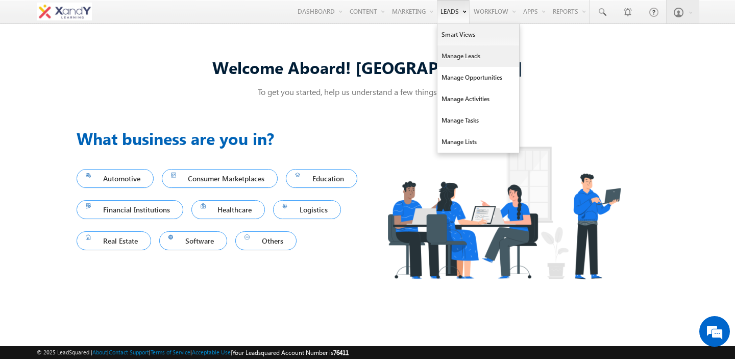
click at [450, 57] on link "Manage Leads" at bounding box center [478, 55] width 82 height 21
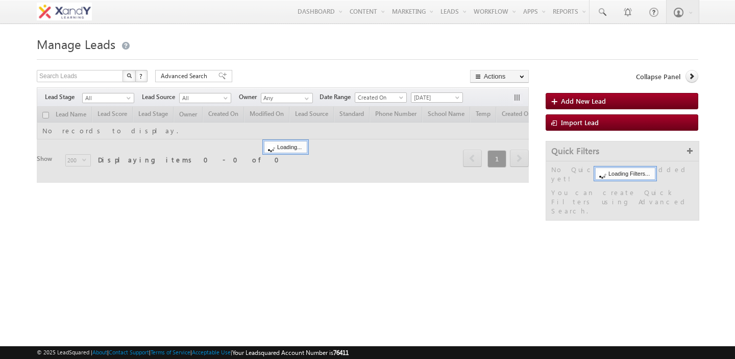
click at [383, 81] on form "Manage Leads Search Leads X ? 0 results found Advanced Search Advanced Search A…" at bounding box center [367, 132] width 661 height 198
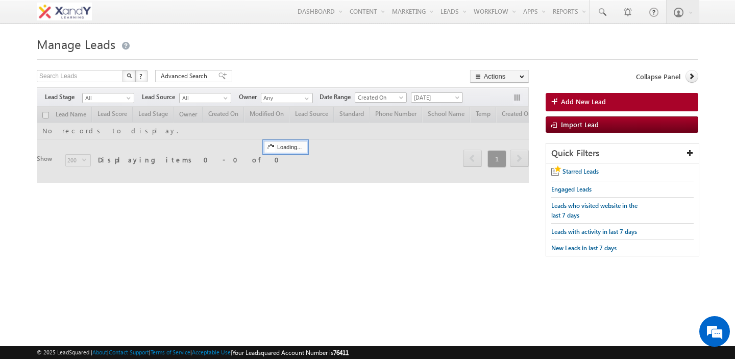
click at [380, 77] on div "Search Leads X ? 0 results found Advanced Search Advanced Search Advanced searc…" at bounding box center [283, 77] width 492 height 15
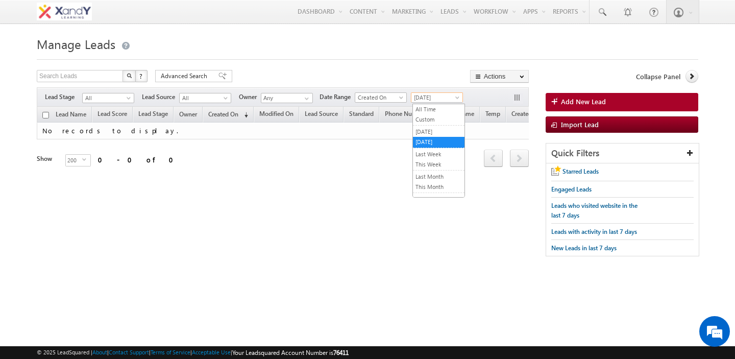
click at [439, 100] on span "[DATE]" at bounding box center [435, 97] width 48 height 9
click at [435, 131] on link "Yesterday" at bounding box center [439, 131] width 52 height 9
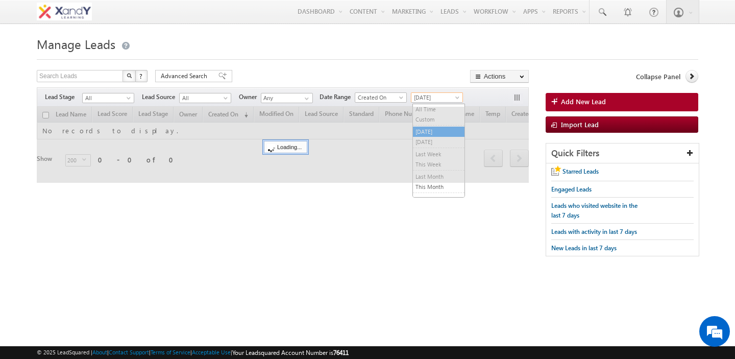
click at [433, 97] on span "Yesterday" at bounding box center [435, 97] width 48 height 9
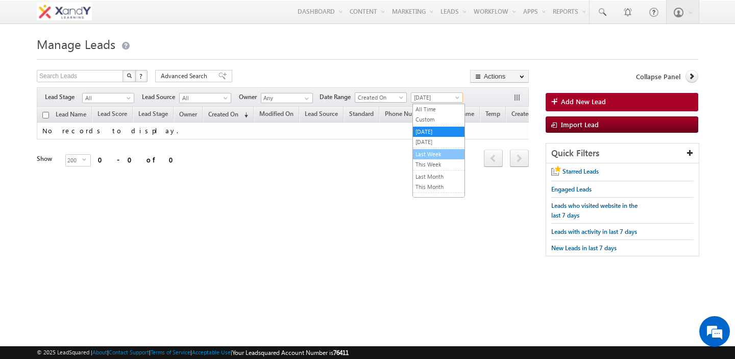
click at [432, 154] on link "Last Week" at bounding box center [439, 154] width 52 height 9
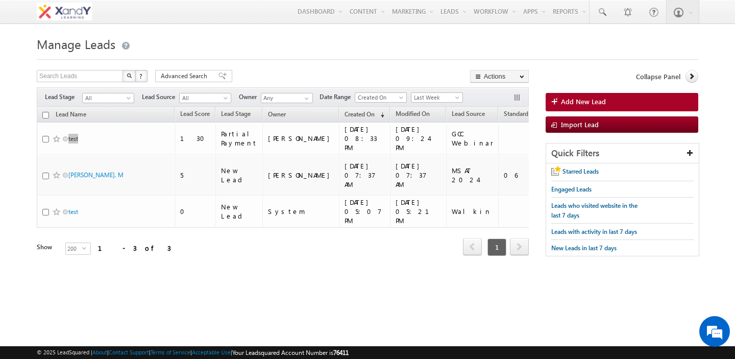
drag, startPoint x: 75, startPoint y: 133, endPoint x: 195, endPoint y: 1, distance: 179.2
click at [0, 0] on body "Menu Shweta Singh swatz zz.aq ua+3@ gmail .com" at bounding box center [367, 144] width 735 height 288
drag, startPoint x: 645, startPoint y: 84, endPoint x: 166, endPoint y: 0, distance: 486.0
click at [0, 0] on div "Menu Shweta Singh swatz zz.aq ua+3@ gmail .com X&Y learn" at bounding box center [367, 12] width 735 height 24
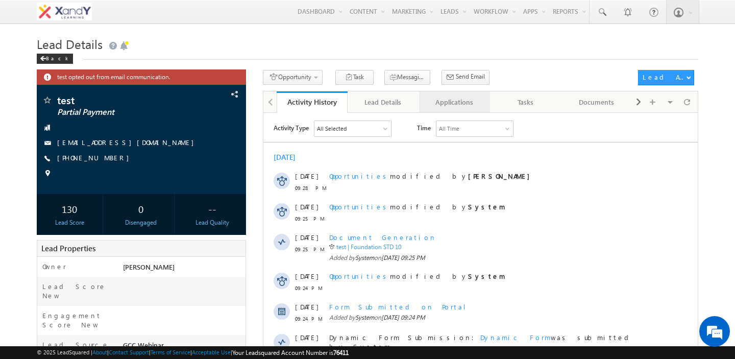
click at [465, 103] on div "Applications" at bounding box center [454, 102] width 54 height 12
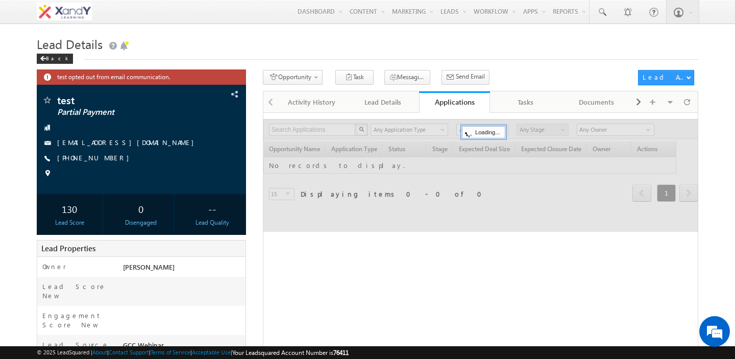
click at [504, 74] on div "Opportunity 1. Lead Follow Up Create Application Task Messaging - WhatsApp Send…" at bounding box center [448, 79] width 370 height 19
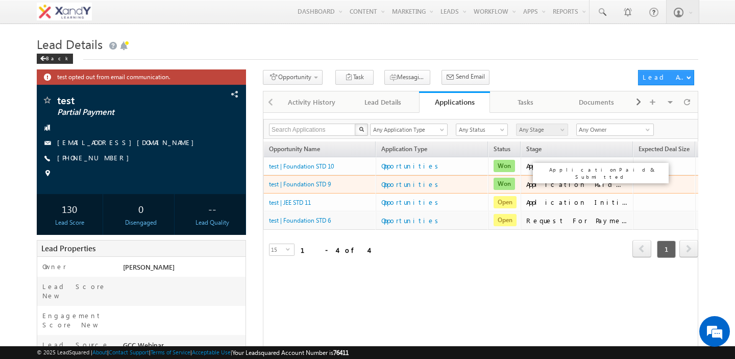
click at [537, 186] on div "Application Paid & Submitted" at bounding box center [577, 184] width 102 height 9
drag, startPoint x: 537, startPoint y: 186, endPoint x: 584, endPoint y: 186, distance: 47.0
click at [584, 186] on div "Application Paid & Submitted" at bounding box center [577, 184] width 102 height 9
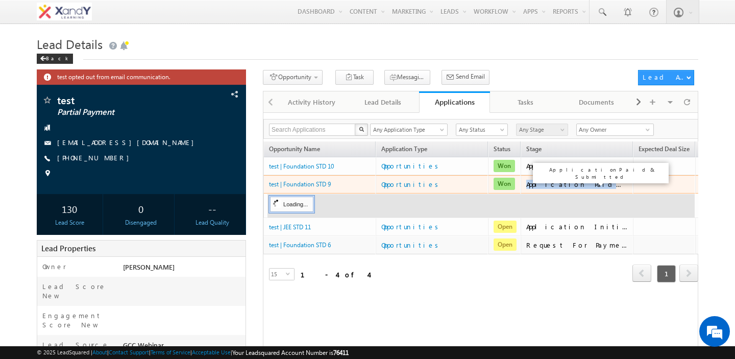
click at [584, 186] on div "Application Paid & Submitted" at bounding box center [577, 184] width 102 height 9
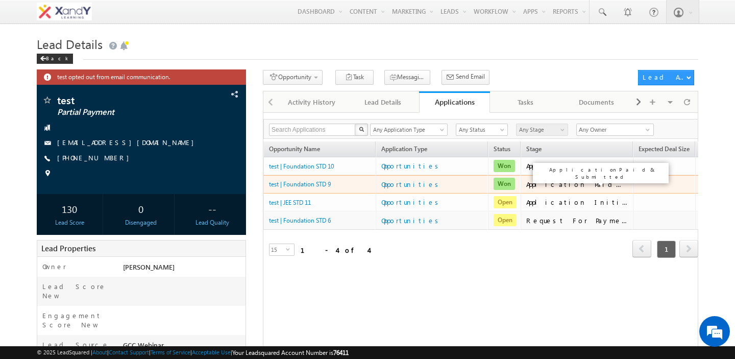
click at [584, 186] on div "Application Paid & Submitted" at bounding box center [577, 184] width 102 height 9
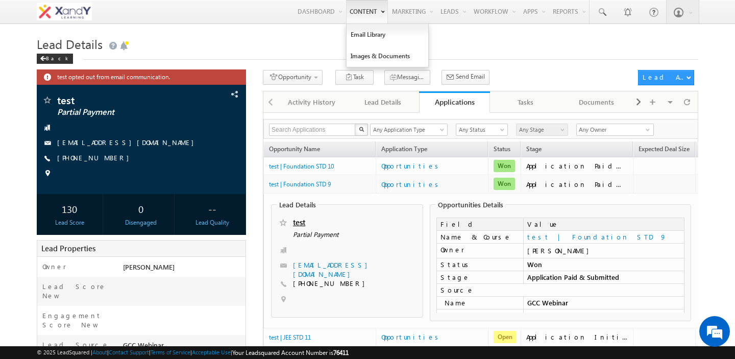
drag, startPoint x: 493, startPoint y: 52, endPoint x: 361, endPoint y: 3, distance: 140.3
click at [0, 0] on div "Menu [PERSON_NAME] swatz [DOMAIN_NAME] ua+3@ gmail .com X&Y learn" at bounding box center [367, 12] width 735 height 24
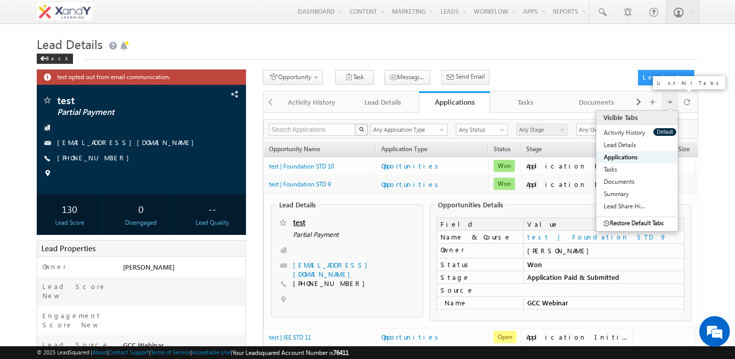
click at [667, 107] on span at bounding box center [670, 102] width 6 height 18
click at [623, 221] on link "Restore Default Tabs" at bounding box center [624, 223] width 57 height 12
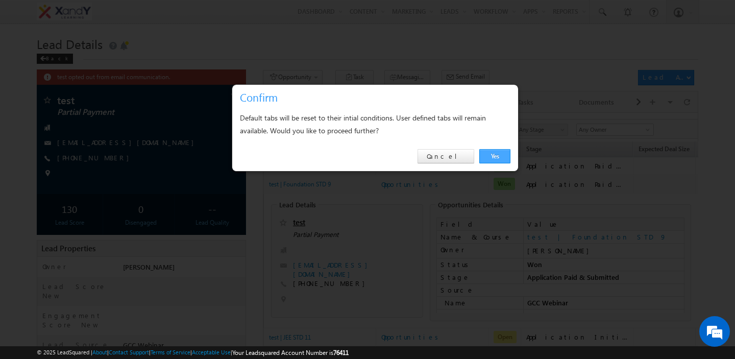
click at [504, 161] on link "Yes" at bounding box center [494, 156] width 31 height 14
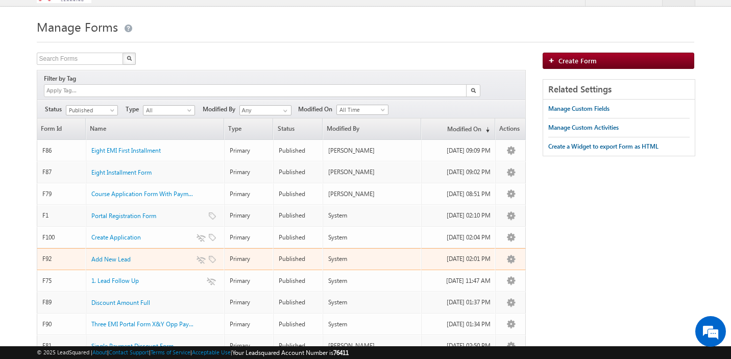
scroll to position [11, 0]
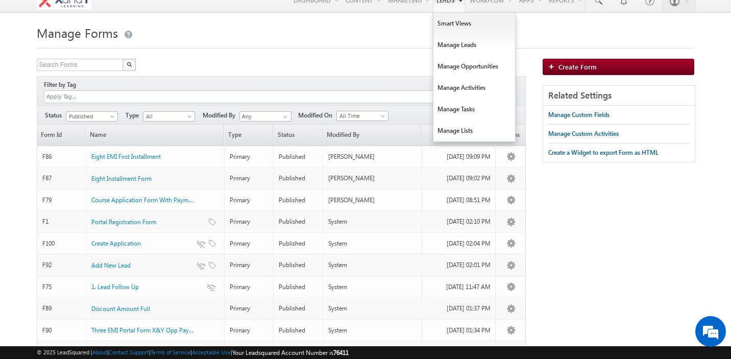
drag, startPoint x: 488, startPoint y: 23, endPoint x: 451, endPoint y: 2, distance: 43.0
click at [0, 0] on div "Menu [PERSON_NAME] swatz [DOMAIN_NAME] ua+3@ gmail .com X&Y learn" at bounding box center [365, 1] width 731 height 24
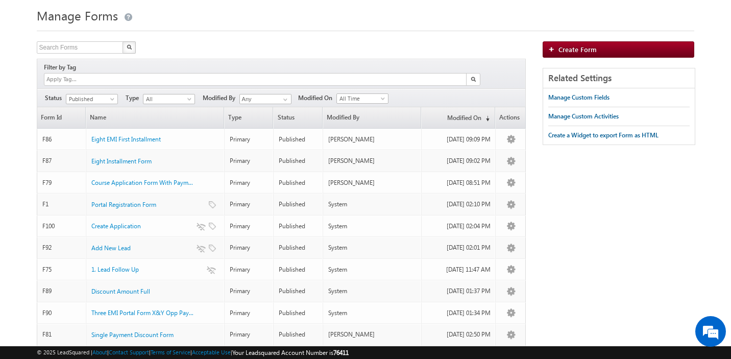
scroll to position [0, 0]
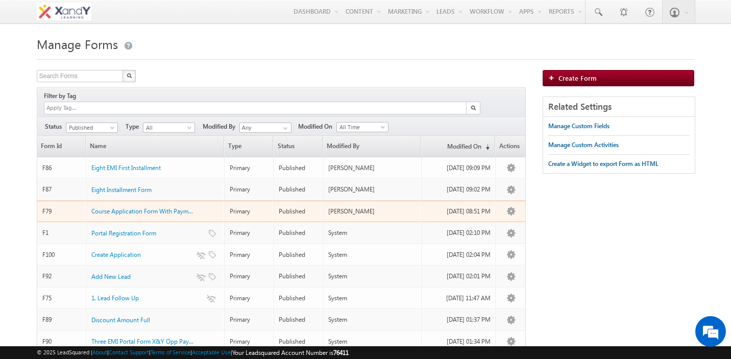
click at [234, 206] on td "Primary" at bounding box center [249, 212] width 50 height 22
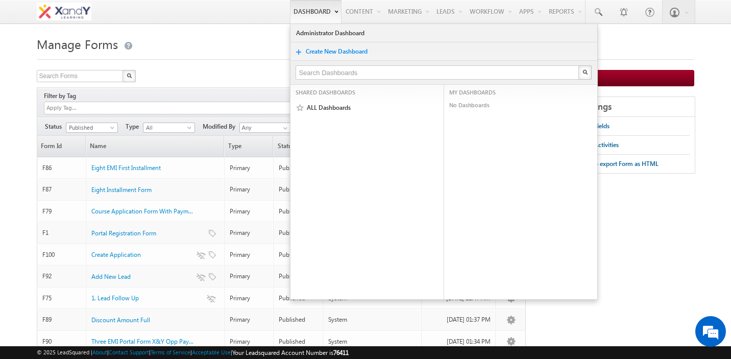
drag, startPoint x: 539, startPoint y: 189, endPoint x: 283, endPoint y: 1, distance: 317.3
click at [0, 0] on div "Menu [PERSON_NAME] swatz [DOMAIN_NAME] ua+3@ gmail .com X&Y learn" at bounding box center [365, 12] width 731 height 24
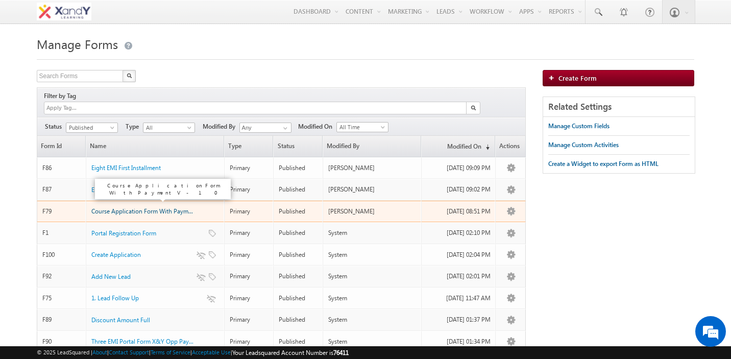
click at [118, 207] on span "Course Application Form With Payment V -..." at bounding box center [150, 211] width 119 height 8
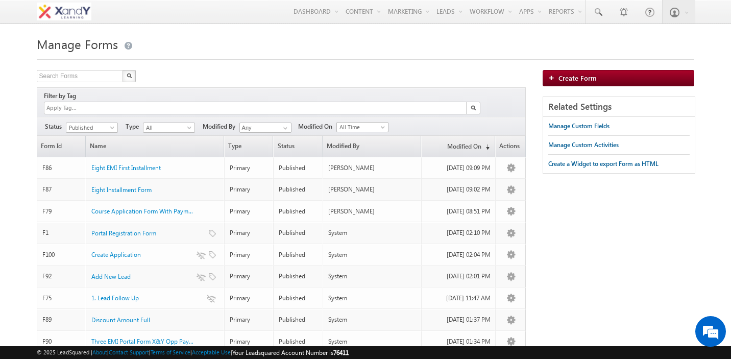
click at [230, 71] on div "Search Forms X 18 results found" at bounding box center [281, 77] width 489 height 15
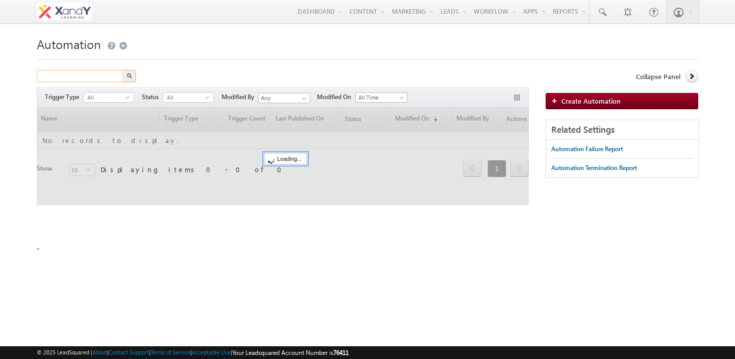
click at [81, 78] on input "text" at bounding box center [80, 76] width 87 height 12
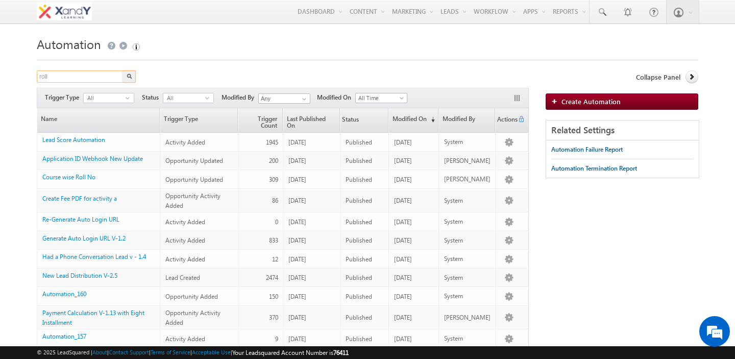
type input "roll"
click at [122, 70] on button "button" at bounding box center [128, 76] width 13 height 12
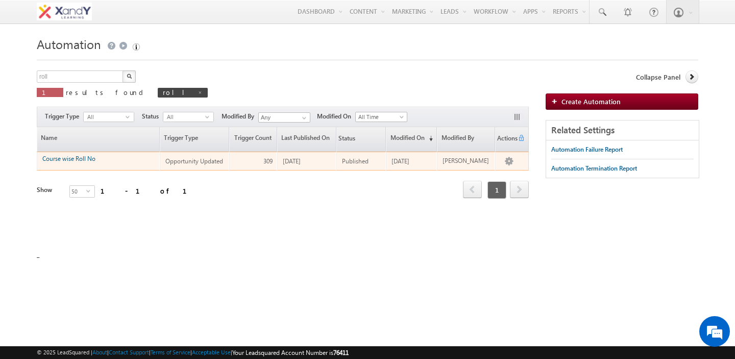
click at [54, 158] on link "Course wise Roll No" at bounding box center [68, 159] width 53 height 8
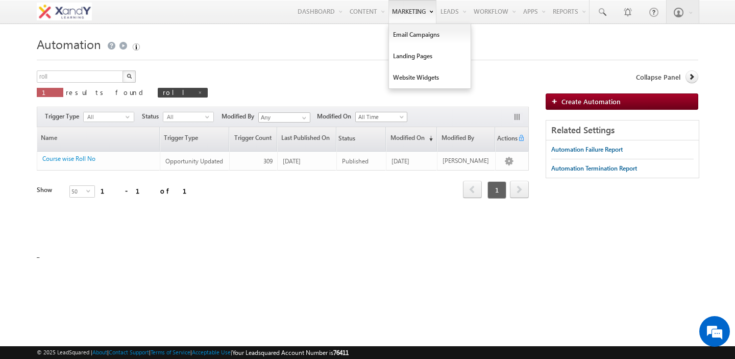
drag, startPoint x: 54, startPoint y: 158, endPoint x: 419, endPoint y: 4, distance: 395.9
click at [0, 0] on body "Menu [PERSON_NAME] swatz [DOMAIN_NAME] ua+3@ gmail .com" at bounding box center [367, 144] width 735 height 288
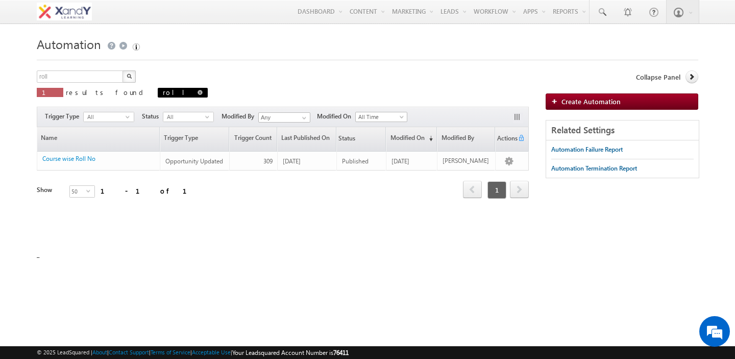
click at [198, 93] on span at bounding box center [200, 92] width 5 height 5
type input "Search Automation"
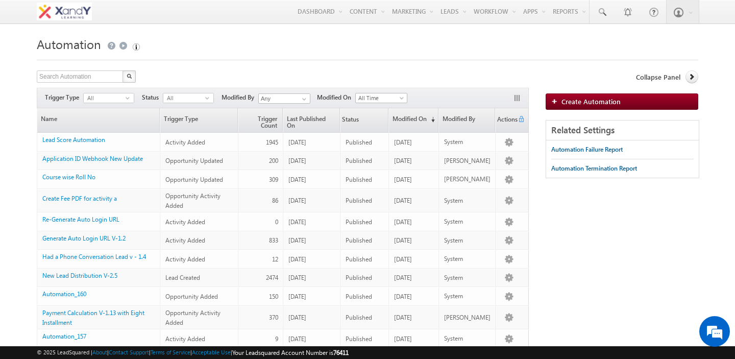
click at [184, 78] on div "Search Automation X 29 results found Actions Select rows to see actions Actions…" at bounding box center [283, 77] width 492 height 15
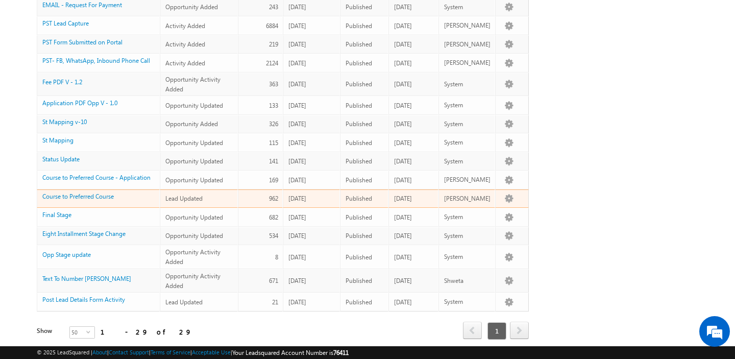
scroll to position [394, 0]
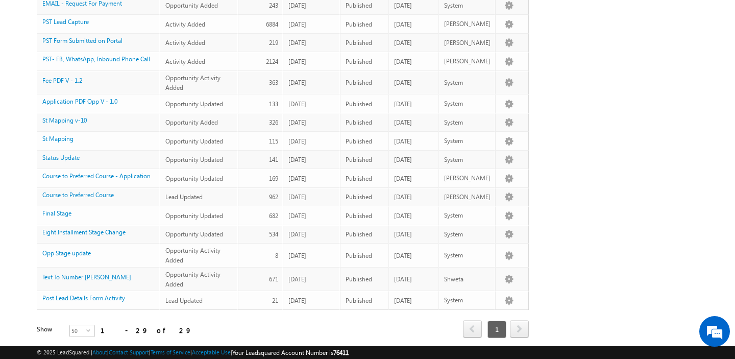
drag, startPoint x: 90, startPoint y: 201, endPoint x: 472, endPoint y: 11, distance: 426.4
click at [0, 0] on body "Menu [PERSON_NAME] swatz [DOMAIN_NAME] ua+3@ gmail .com" at bounding box center [367, 2] width 735 height 792
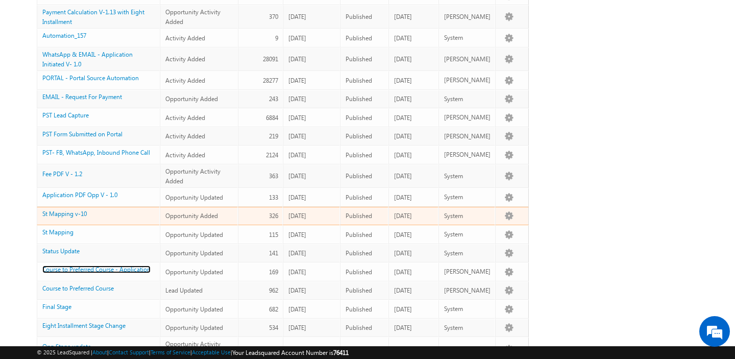
scroll to position [0, 0]
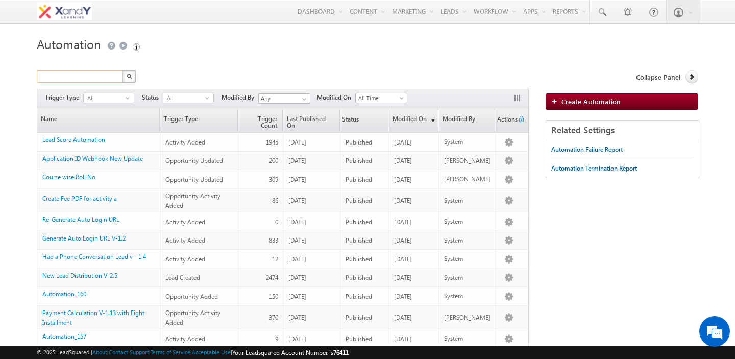
click at [85, 79] on input "text" at bounding box center [80, 76] width 87 height 12
click at [122, 78] on button "button" at bounding box center [128, 76] width 13 height 12
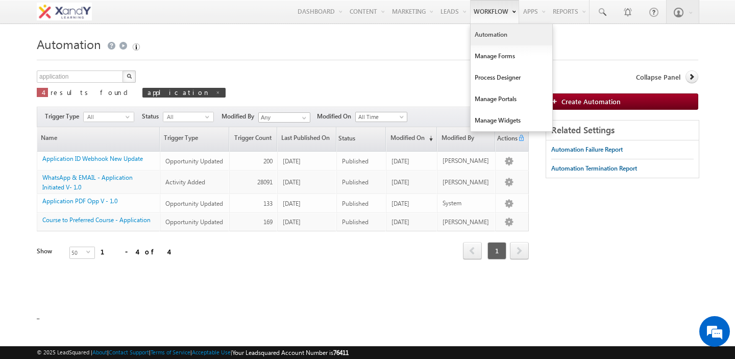
drag, startPoint x: 94, startPoint y: 161, endPoint x: 471, endPoint y: 2, distance: 409.1
click at [0, 0] on body "Menu Shweta Singh swatz zz.aq ua+3@ gmail .com" at bounding box center [367, 160] width 735 height 320
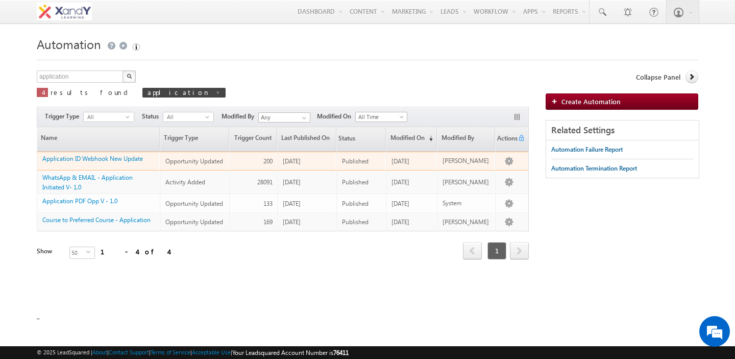
click at [214, 163] on span "Opportunity Updated" at bounding box center [194, 161] width 58 height 8
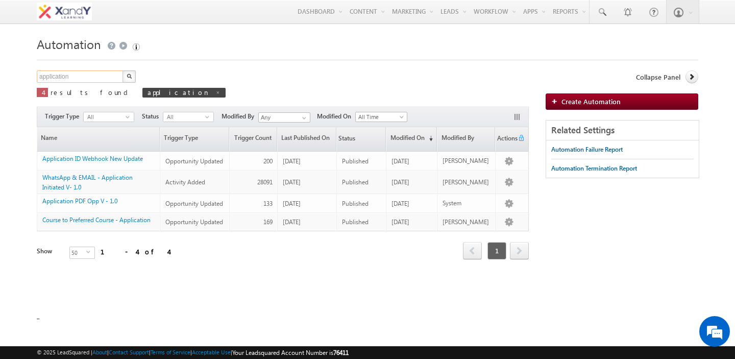
click at [101, 83] on input "application" at bounding box center [80, 76] width 87 height 12
type input "course"
click at [135, 75] on button "button" at bounding box center [128, 76] width 13 height 12
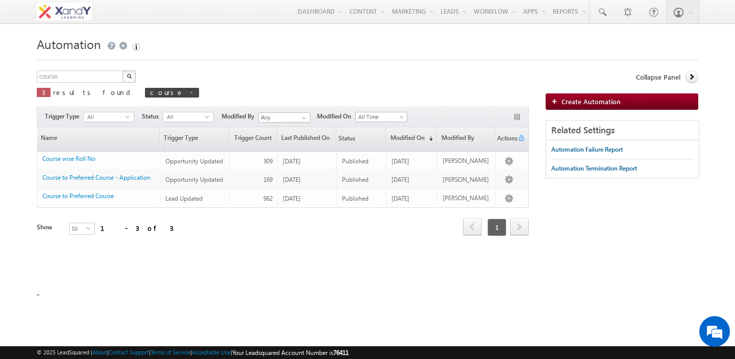
click at [193, 82] on div "course X 3 results found course Actions Select rows to see actions Actions Dele…" at bounding box center [283, 87] width 492 height 34
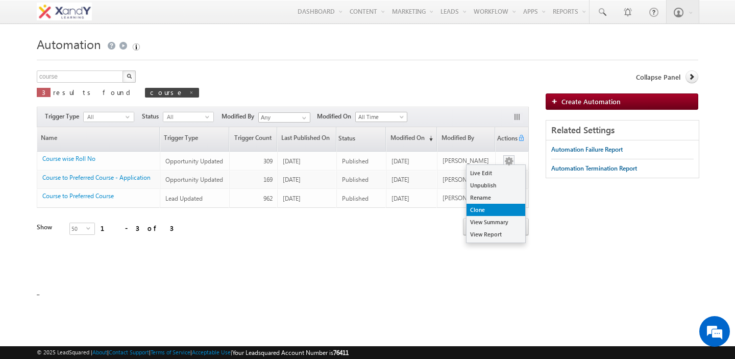
click at [500, 210] on link "Clone" at bounding box center [495, 210] width 59 height 12
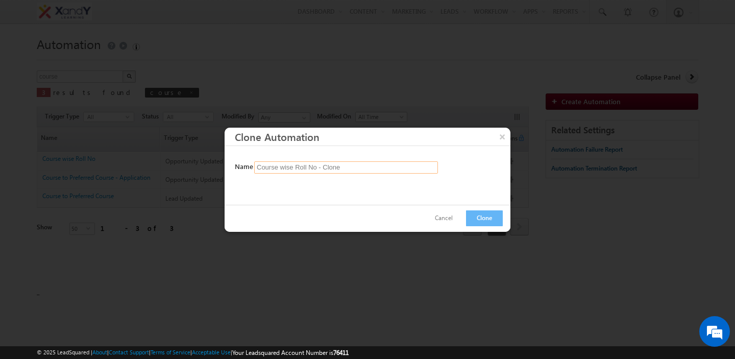
click at [328, 169] on input "Course wise Roll No - Clone" at bounding box center [346, 167] width 184 height 12
click at [485, 218] on button "Clone" at bounding box center [484, 218] width 37 height 16
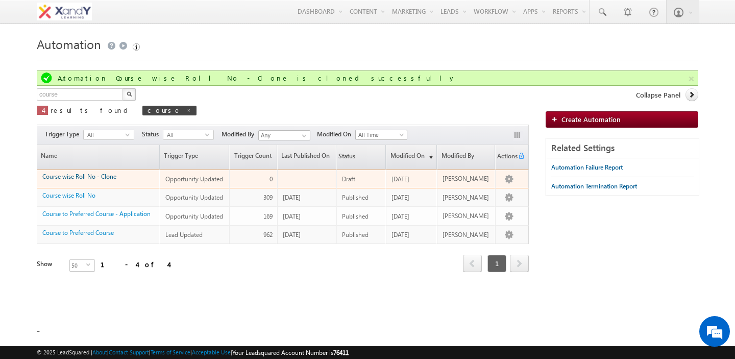
click at [104, 177] on link "Course wise Roll No - Clone" at bounding box center [79, 177] width 74 height 8
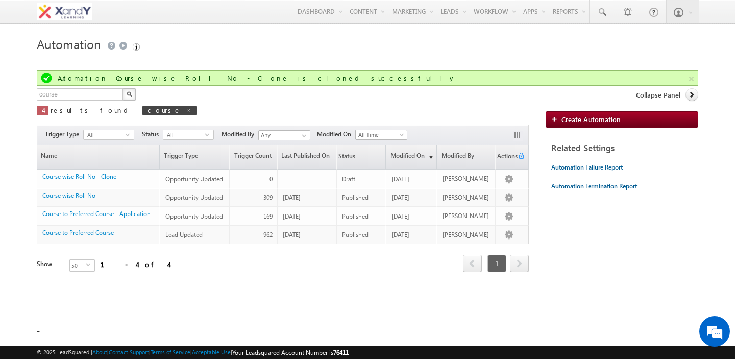
click at [247, 105] on div "course X 4 results found course Actions Select rows to see actions Actions Dele…" at bounding box center [283, 105] width 492 height 34
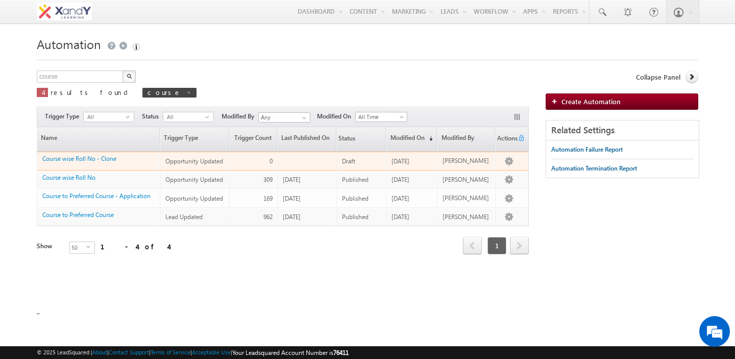
click at [348, 163] on td "Draft" at bounding box center [361, 161] width 50 height 19
drag, startPoint x: 348, startPoint y: 163, endPoint x: 404, endPoint y: 163, distance: 56.1
click at [403, 163] on tr "0 Course wise Roll No - Clone Opportunity Updated Global 0 Draft 10/08/2025 Shw…" at bounding box center [283, 161] width 492 height 19
click at [404, 163] on span "10/08/2025" at bounding box center [400, 161] width 18 height 8
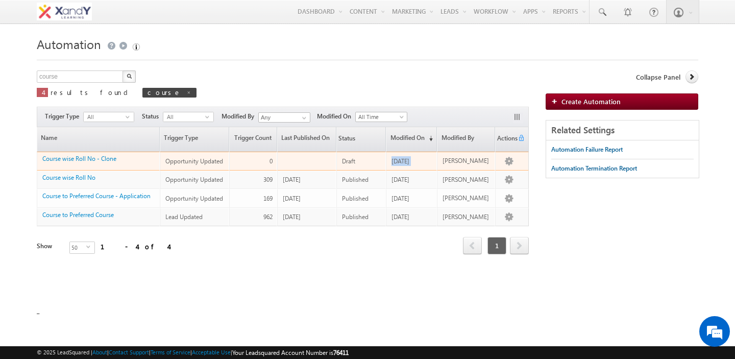
click at [404, 163] on span "10/08/2025" at bounding box center [400, 161] width 18 height 8
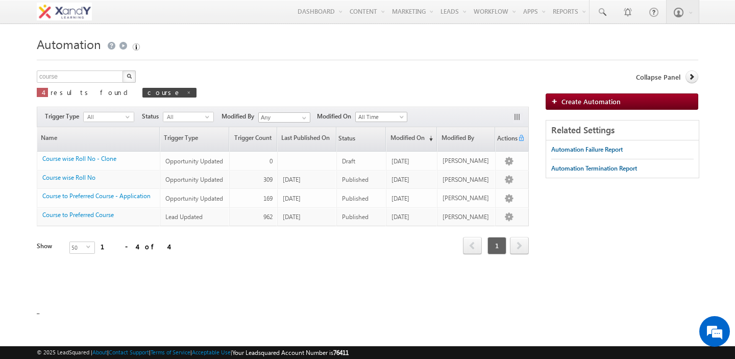
click at [362, 78] on div "course X 4 results found course Actions Select rows to see actions Actions Dele…" at bounding box center [283, 87] width 492 height 34
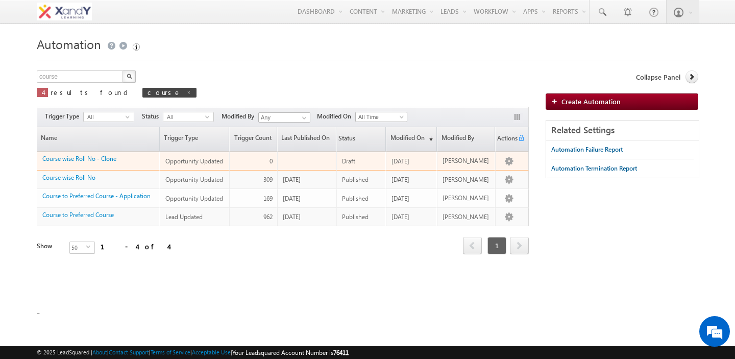
drag, startPoint x: 41, startPoint y: 159, endPoint x: 143, endPoint y: 163, distance: 101.7
click at [143, 163] on td "Course wise Roll No - Clone" at bounding box center [98, 161] width 123 height 19
click at [176, 165] on span "Opportunity Updated" at bounding box center [194, 161] width 58 height 8
drag, startPoint x: 176, startPoint y: 165, endPoint x: 204, endPoint y: 166, distance: 28.1
click at [196, 165] on div "Opportunity Updated" at bounding box center [194, 161] width 59 height 10
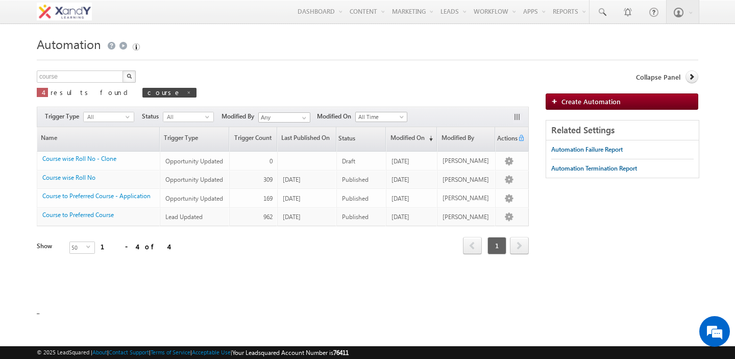
click at [246, 80] on div "course X 4 results found course Actions Select rows to see actions Actions Dele…" at bounding box center [283, 87] width 492 height 34
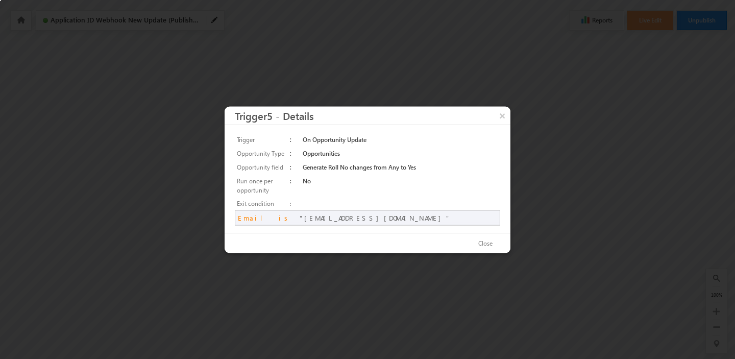
click at [357, 166] on td "Generate Roll No changes from Any to Yes" at bounding box center [401, 167] width 200 height 14
drag, startPoint x: 357, startPoint y: 166, endPoint x: 410, endPoint y: 171, distance: 53.3
click at [410, 171] on td "Generate Roll No changes from Any to Yes" at bounding box center [401, 167] width 200 height 14
drag, startPoint x: 410, startPoint y: 171, endPoint x: 327, endPoint y: 169, distance: 83.2
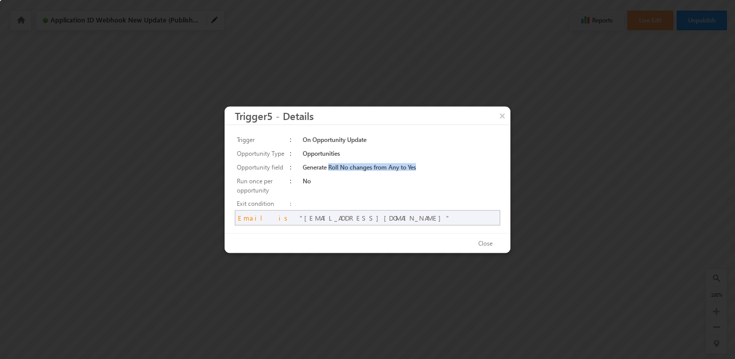
click at [328, 169] on td "Generate Roll No changes from Any to Yes" at bounding box center [401, 167] width 200 height 14
click at [327, 169] on td "Generate Roll No changes from Any to Yes" at bounding box center [401, 167] width 200 height 14
drag, startPoint x: 327, startPoint y: 169, endPoint x: 383, endPoint y: 168, distance: 55.6
click at [383, 169] on td "Generate Roll No changes from Any to Yes" at bounding box center [401, 167] width 200 height 14
click at [383, 168] on td "Generate Roll No changes from Any to Yes" at bounding box center [401, 167] width 200 height 14
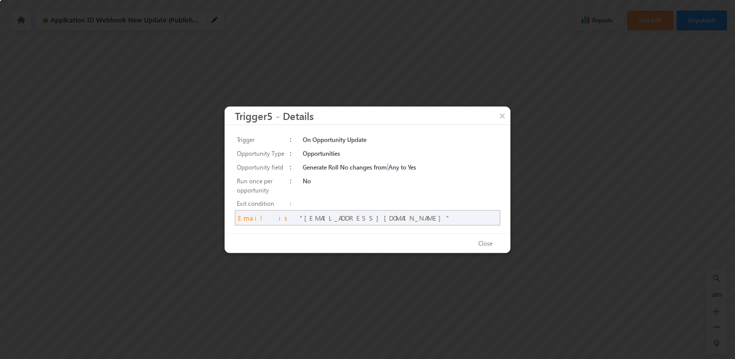
click at [383, 168] on td "Generate Roll No changes from Any to Yes" at bounding box center [401, 167] width 200 height 14
click at [483, 242] on button "Close" at bounding box center [485, 243] width 35 height 15
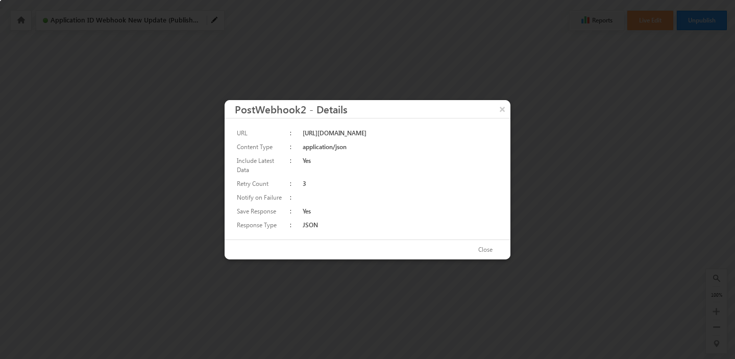
click at [380, 132] on td "https://ulc-api.leadsquaredapps.com/v1/UniversalLeadSync.svc/RealtimeWebhook/aa…" at bounding box center [401, 133] width 200 height 14
click at [489, 254] on button "Close" at bounding box center [485, 249] width 35 height 15
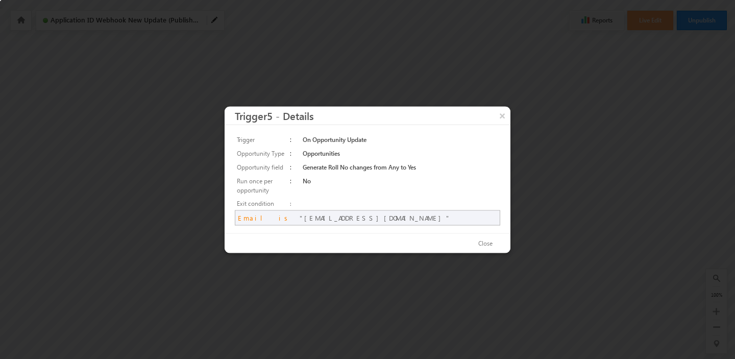
click at [371, 168] on td "Generate Roll No changes from Any to Yes" at bounding box center [401, 167] width 200 height 14
drag, startPoint x: 371, startPoint y: 168, endPoint x: 398, endPoint y: 168, distance: 26.5
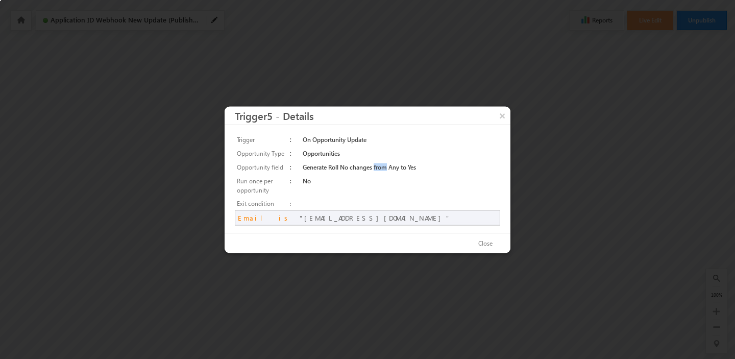
click at [398, 168] on td "Generate Roll No changes from Any to Yes" at bounding box center [401, 167] width 200 height 14
click at [389, 168] on td "Generate Roll No changes from Any to Yes" at bounding box center [401, 167] width 200 height 14
drag, startPoint x: 389, startPoint y: 168, endPoint x: 401, endPoint y: 168, distance: 11.2
click at [401, 168] on td "Generate Roll No changes from Any to Yes" at bounding box center [401, 167] width 200 height 14
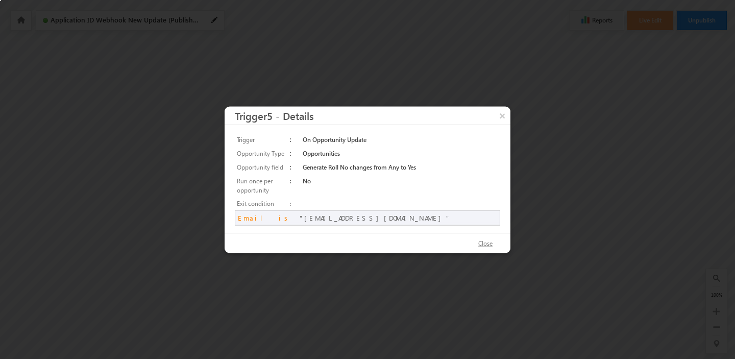
click at [485, 243] on button "Close" at bounding box center [485, 243] width 35 height 15
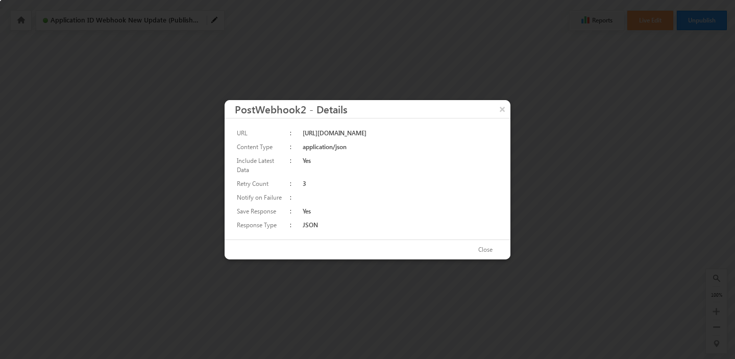
click at [378, 135] on td "https://ulc-api.leadsquaredapps.com/v1/UniversalLeadSync.svc/RealtimeWebhook/aa…" at bounding box center [401, 133] width 200 height 14
copy td "https://ulc-api.leadsquaredapps.com/v1/UniversalLeadSync.svc/RealtimeWebhook/aa…"
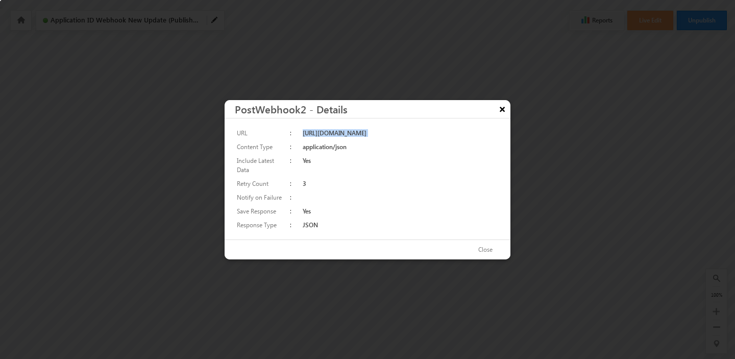
click at [503, 108] on button "×" at bounding box center [502, 109] width 16 height 18
click at [367, 175] on td "Yes" at bounding box center [401, 165] width 200 height 23
click at [366, 140] on td "https://ulc-api.leadsquaredapps.com/v1/UniversalLeadSync.svc/RealtimeWebhook/aa…" at bounding box center [401, 133] width 200 height 14
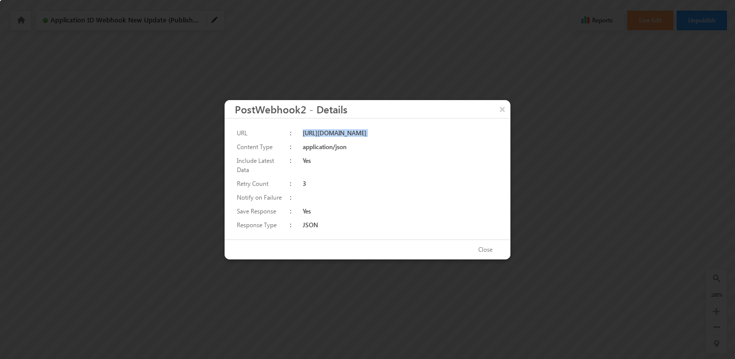
click at [366, 140] on td "https://ulc-api.leadsquaredapps.com/v1/UniversalLeadSync.svc/RealtimeWebhook/aa…" at bounding box center [401, 133] width 200 height 14
click at [485, 249] on button "Close" at bounding box center [485, 249] width 35 height 15
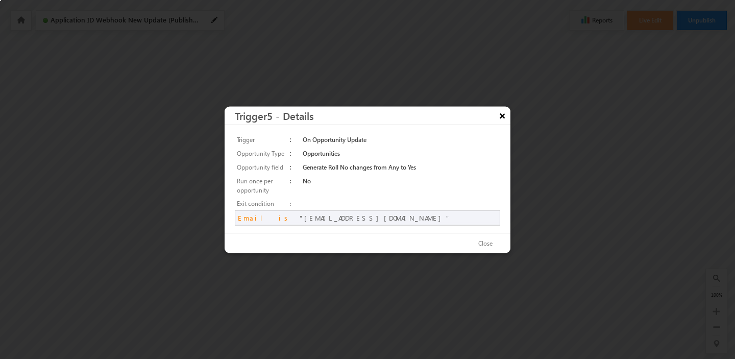
click at [503, 115] on button "×" at bounding box center [502, 115] width 16 height 18
click at [325, 169] on td "Generate Roll No changes from Any to Yes" at bounding box center [401, 167] width 200 height 14
drag, startPoint x: 325, startPoint y: 169, endPoint x: 361, endPoint y: 169, distance: 35.7
click at [355, 169] on td "Generate Roll No changes from Any to Yes" at bounding box center [401, 167] width 200 height 14
click at [361, 169] on td "Generate Roll No changes from Any to Yes" at bounding box center [401, 167] width 200 height 14
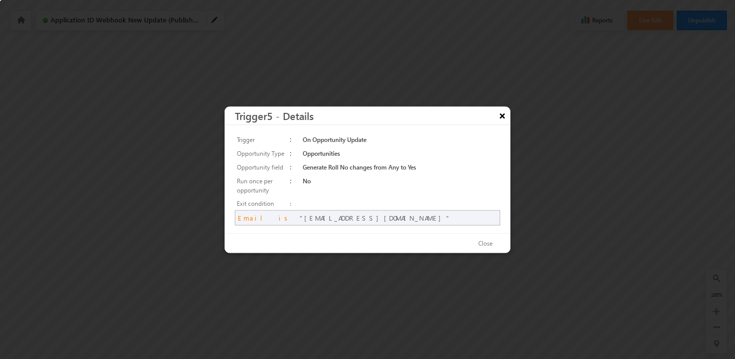
click at [501, 114] on button "×" at bounding box center [502, 115] width 16 height 18
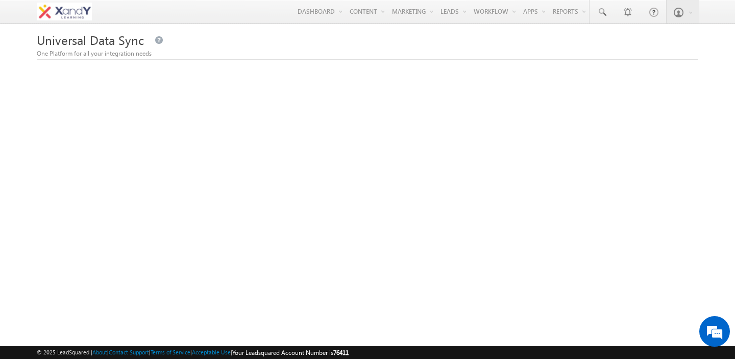
click at [247, 52] on div "One Platform for all your integration needs" at bounding box center [367, 53] width 661 height 9
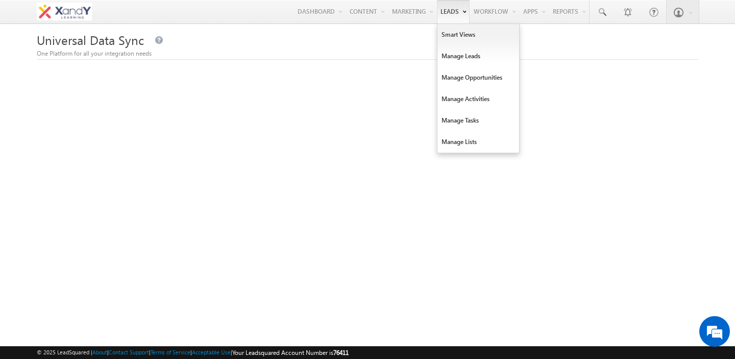
drag, startPoint x: 482, startPoint y: 51, endPoint x: 454, endPoint y: 8, distance: 51.1
click at [0, 0] on div "Menu [PERSON_NAME] swatz [DOMAIN_NAME] ua+3@ gmail .com X&Y learn" at bounding box center [367, 12] width 735 height 24
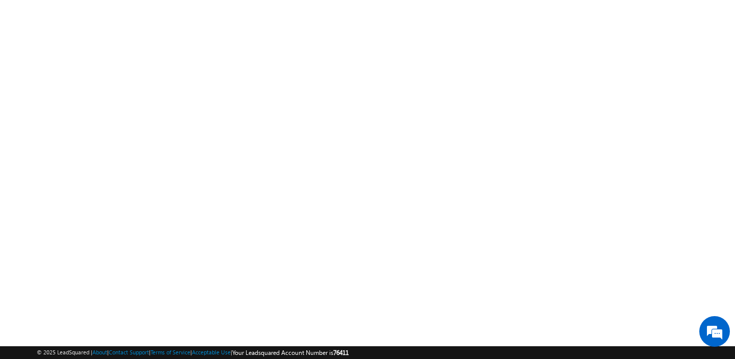
scroll to position [100, 0]
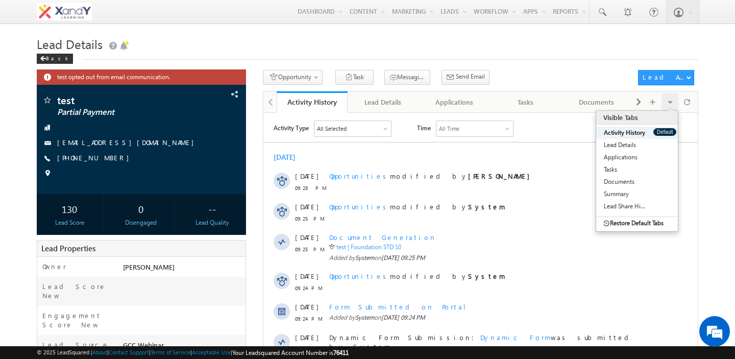
click at [670, 103] on span at bounding box center [670, 102] width 6 height 18
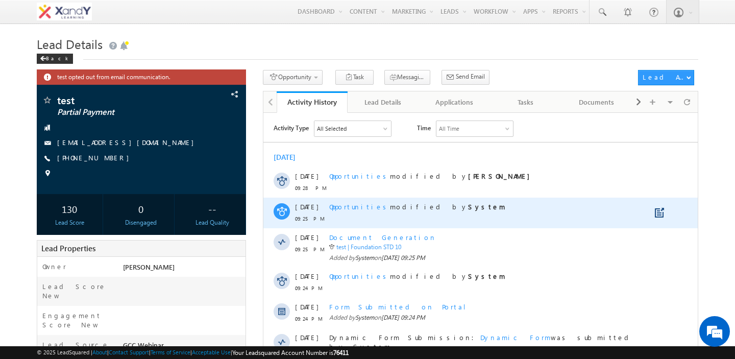
click at [450, 206] on div "Opportunities modified by System" at bounding box center [488, 206] width 318 height 9
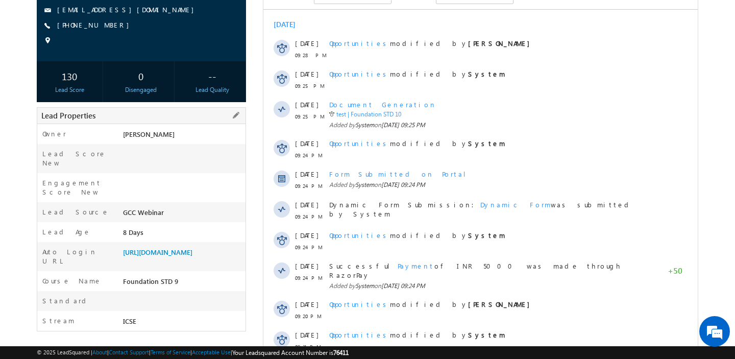
scroll to position [123, 0]
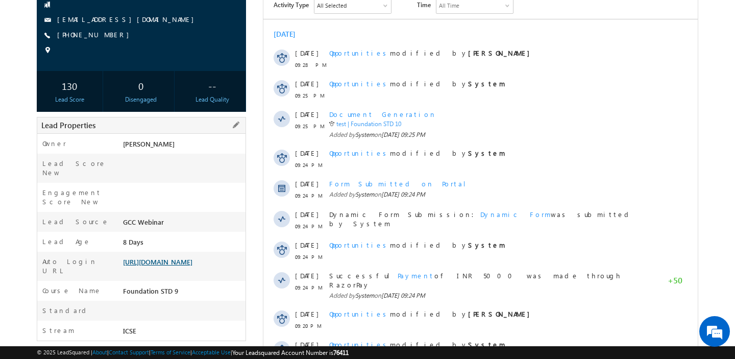
click at [157, 257] on link "[URL][DOMAIN_NAME]" at bounding box center [157, 261] width 69 height 9
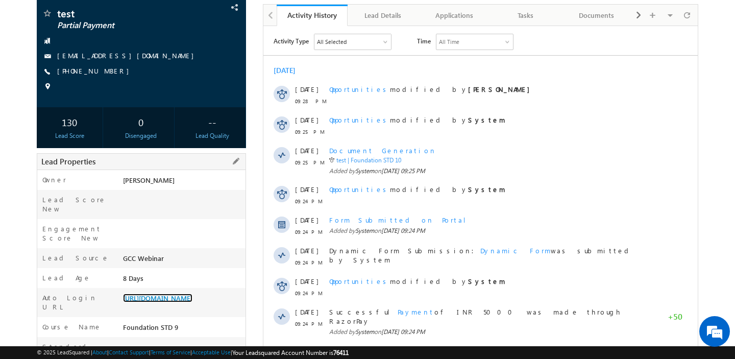
scroll to position [78, 0]
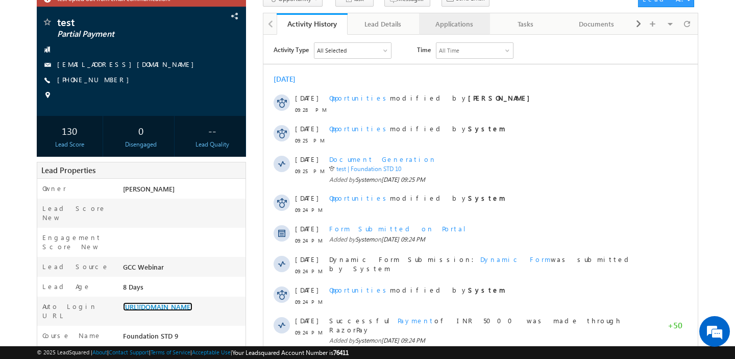
click at [439, 32] on link "Applications" at bounding box center [454, 23] width 71 height 21
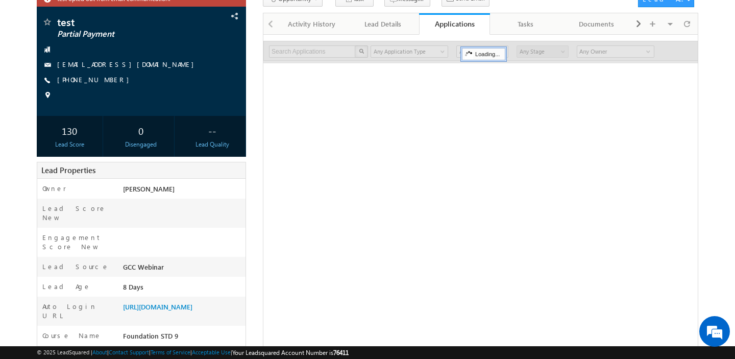
click at [502, 9] on div "Opportunity 1. Lead Follow Up Create Application Task Messaging - WhatsApp Send…" at bounding box center [448, 1] width 370 height 19
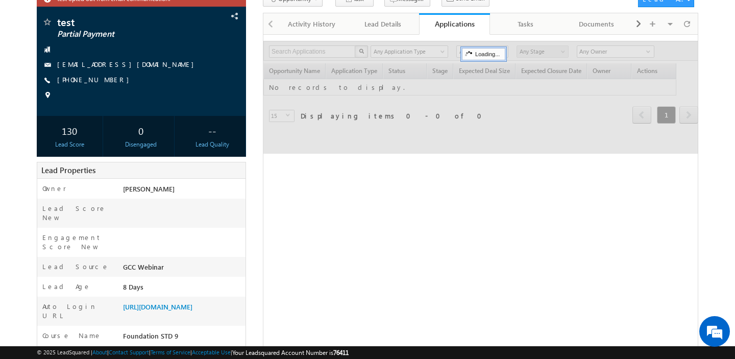
scroll to position [76, 0]
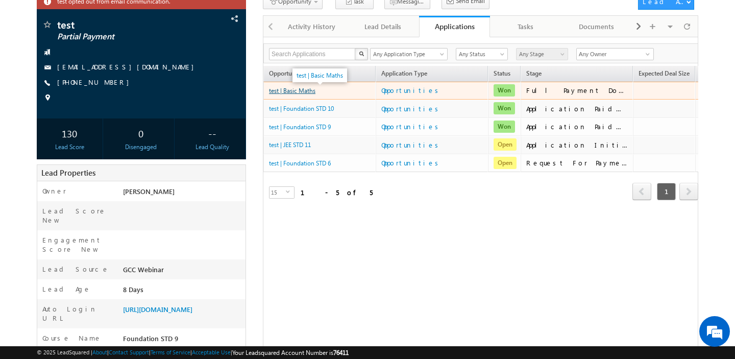
click at [292, 91] on link "test | Basic Maths" at bounding box center [292, 91] width 46 height 8
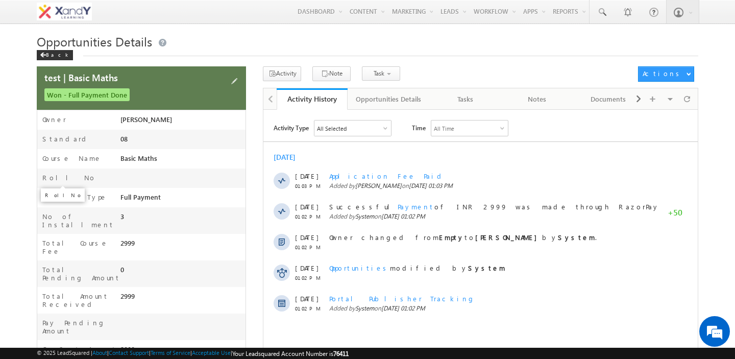
click at [46, 180] on label "Roll No" at bounding box center [69, 178] width 54 height 8
drag, startPoint x: 46, startPoint y: 180, endPoint x: 111, endPoint y: 180, distance: 64.3
click at [111, 180] on div "Roll No" at bounding box center [78, 181] width 83 height 14
click at [464, 99] on div "Tasks" at bounding box center [465, 99] width 54 height 12
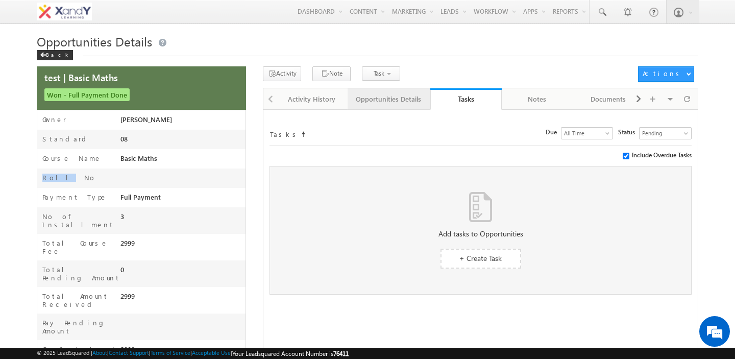
click at [366, 98] on div "Opportunities Details" at bounding box center [388, 99] width 65 height 12
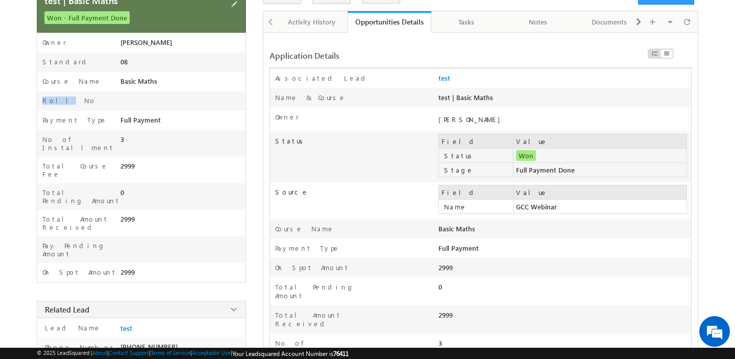
scroll to position [62, 0]
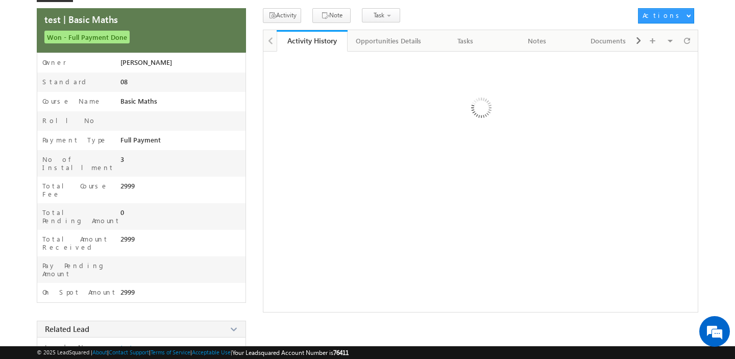
scroll to position [58, 0]
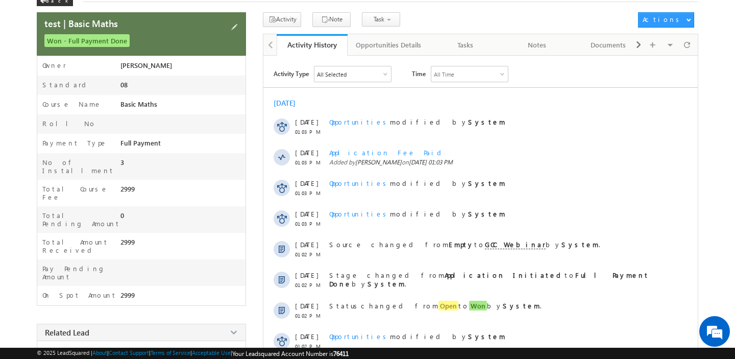
scroll to position [54, 0]
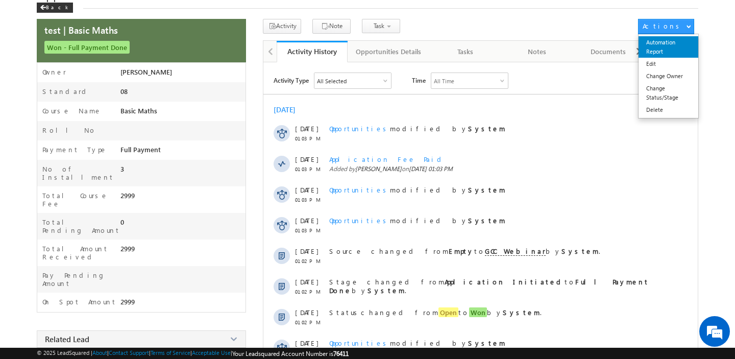
click at [675, 52] on link "Automation Report" at bounding box center [668, 46] width 60 height 21
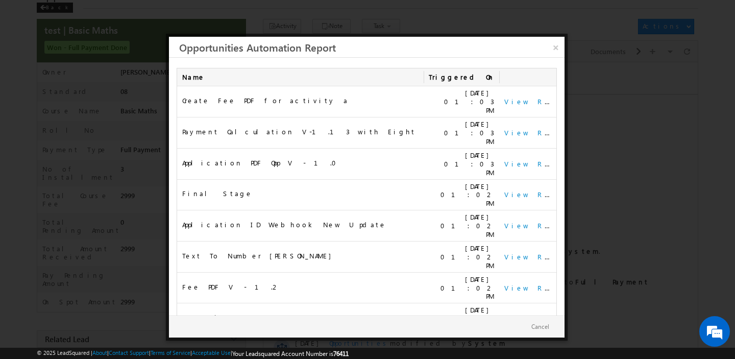
click at [437, 117] on td "10/08/2025 01:03 PM" at bounding box center [462, 132] width 76 height 31
click at [516, 221] on link "View Report" at bounding box center [535, 225] width 63 height 9
click at [211, 220] on span "Application ID Webhook New Update" at bounding box center [284, 224] width 204 height 9
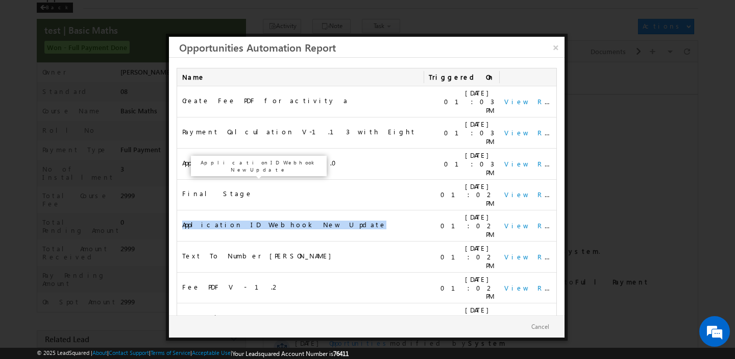
click at [211, 220] on span "Application ID Webhook New Update" at bounding box center [284, 224] width 204 height 9
click at [258, 220] on span "Application ID Webhook New Update" at bounding box center [284, 224] width 204 height 9
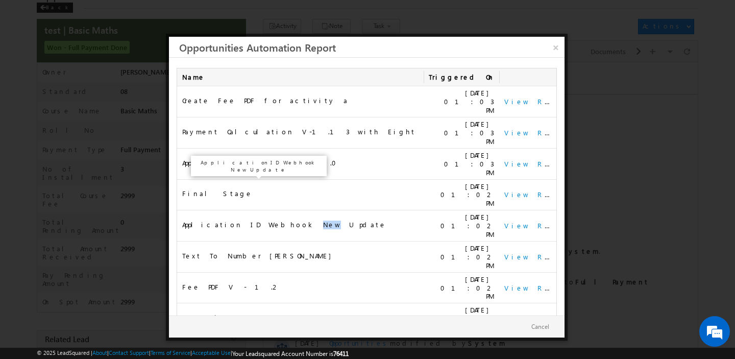
click at [258, 220] on span "Application ID Webhook New Update" at bounding box center [284, 224] width 204 height 9
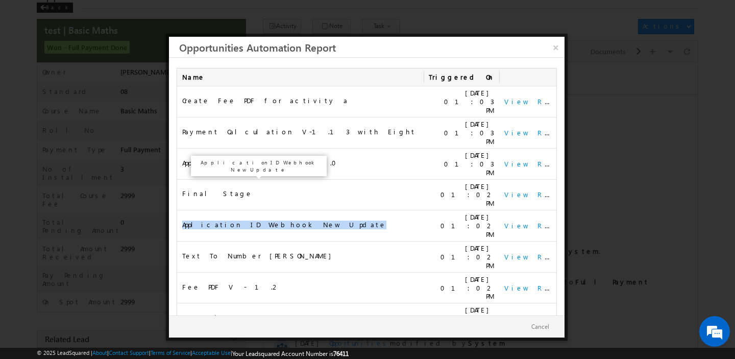
click at [258, 220] on span "Application ID Webhook New Update" at bounding box center [284, 224] width 204 height 9
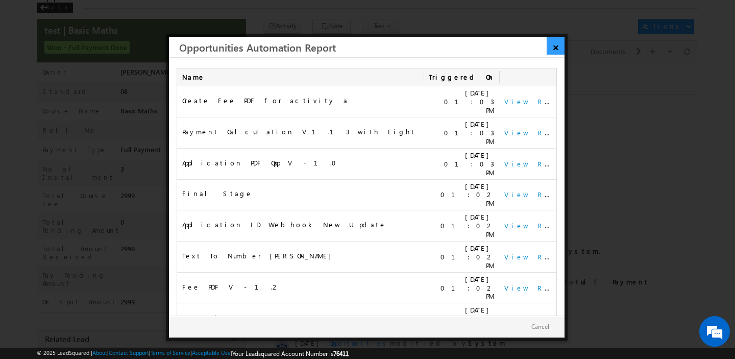
click at [558, 45] on link "×" at bounding box center [556, 46] width 18 height 18
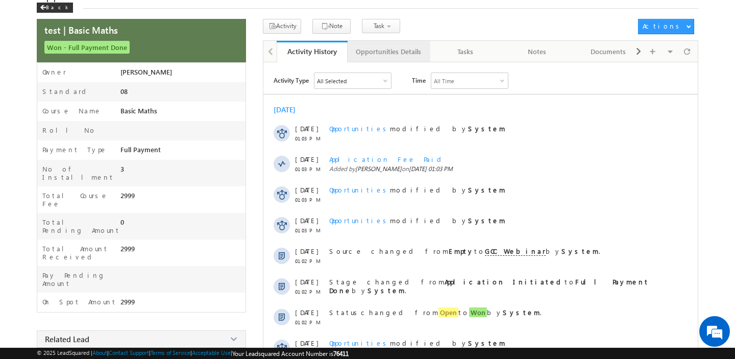
click at [378, 47] on div "Opportunities Details" at bounding box center [388, 51] width 65 height 12
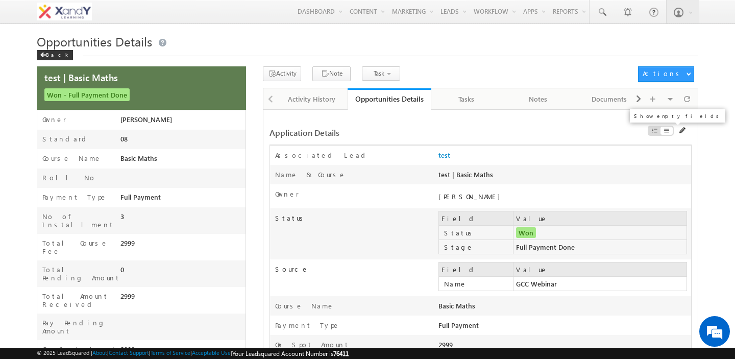
click at [654, 133] on span at bounding box center [654, 131] width 7 height 8
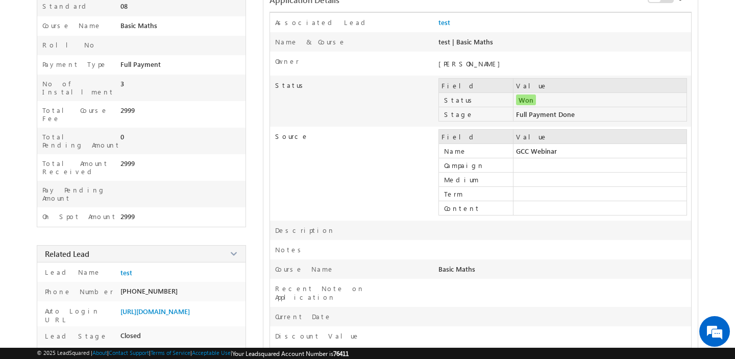
scroll to position [307, 0]
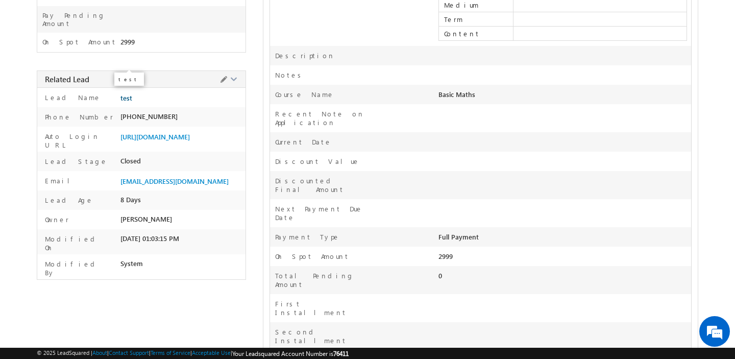
click at [122, 94] on span "test" at bounding box center [126, 98] width 12 height 8
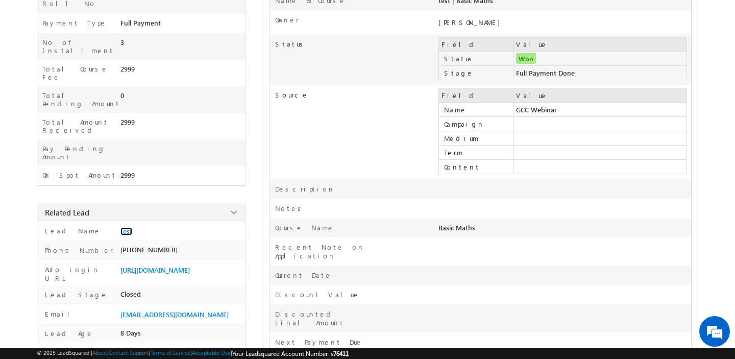
scroll to position [0, 0]
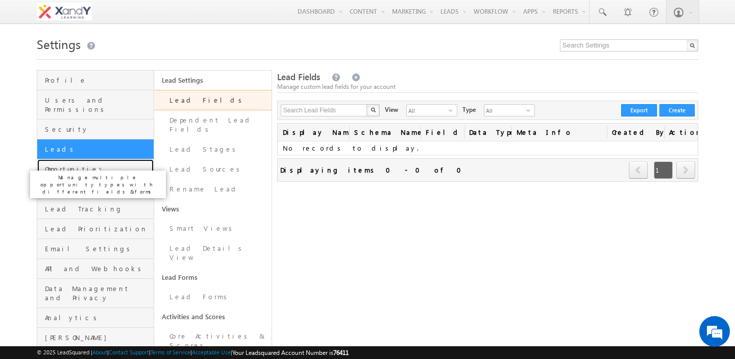
click at [86, 165] on span "Opportunities" at bounding box center [98, 168] width 106 height 9
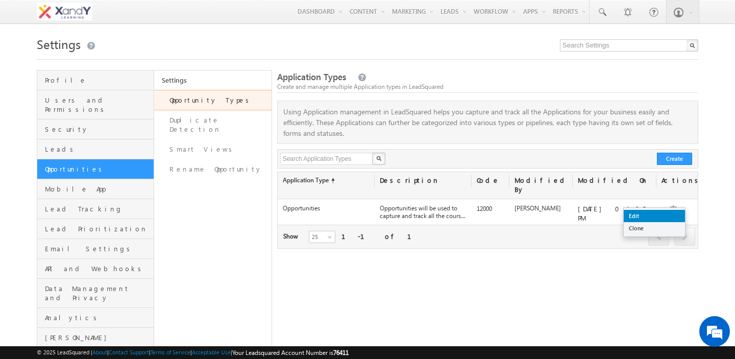
click at [662, 216] on link "Edit" at bounding box center [654, 216] width 61 height 12
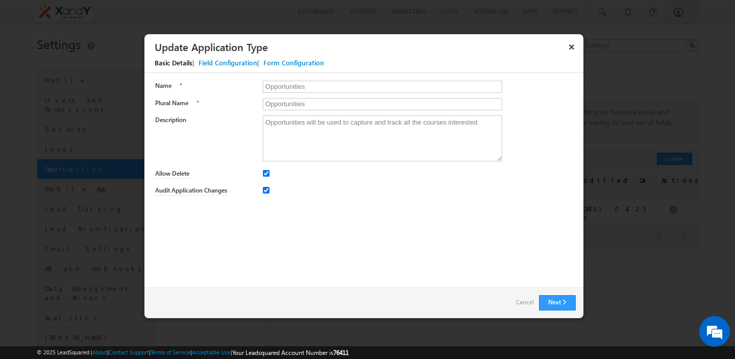
click at [548, 315] on div "Next Back Cancel" at bounding box center [363, 302] width 439 height 31
click at [548, 310] on button "Next" at bounding box center [557, 302] width 37 height 15
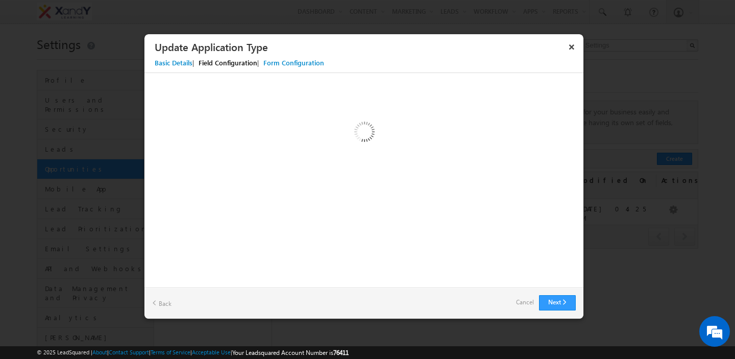
click at [351, 238] on div "Custom Activity Additional Fields Manage Forms Name * Opportunities Plural Name…" at bounding box center [363, 180] width 439 height 214
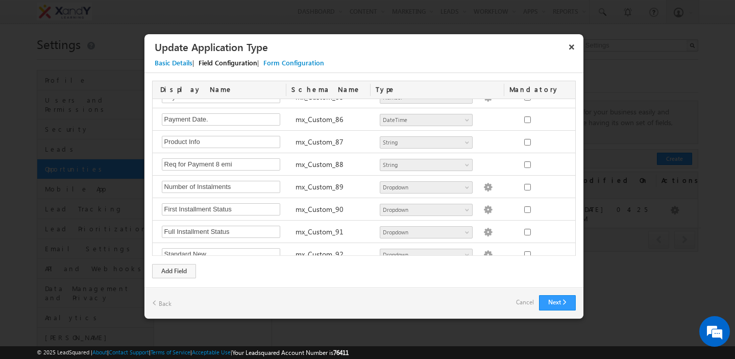
scroll to position [1977, 0]
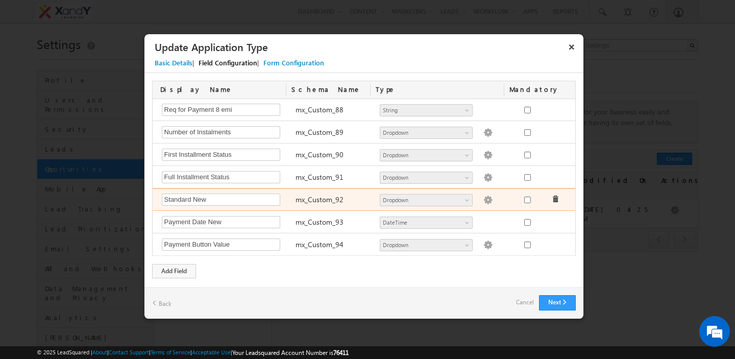
click at [312, 204] on div "mx_Custom_92" at bounding box center [332, 200] width 85 height 14
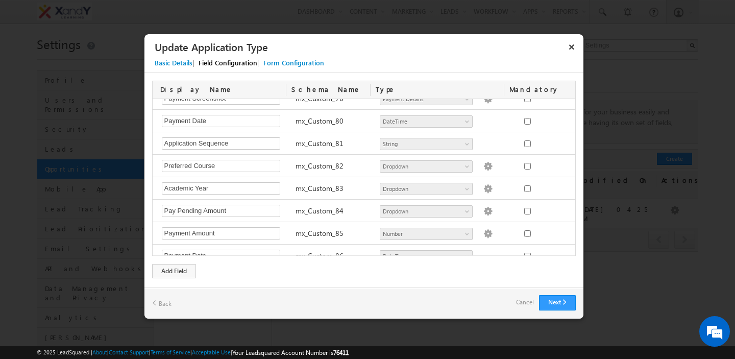
scroll to position [1784, 0]
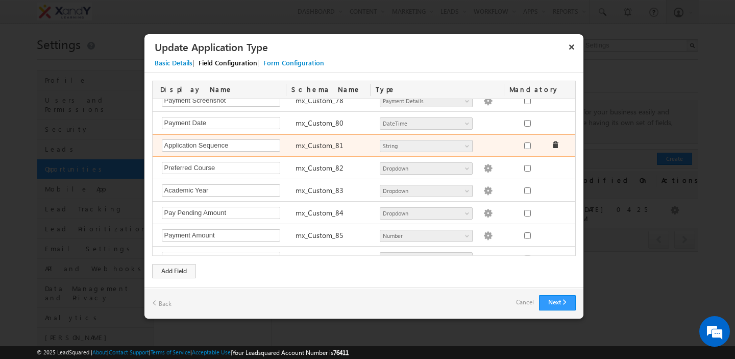
click at [308, 146] on label "mx_Custom_81" at bounding box center [320, 145] width 48 height 10
click at [249, 151] on input "Application Sequence" at bounding box center [221, 145] width 118 height 12
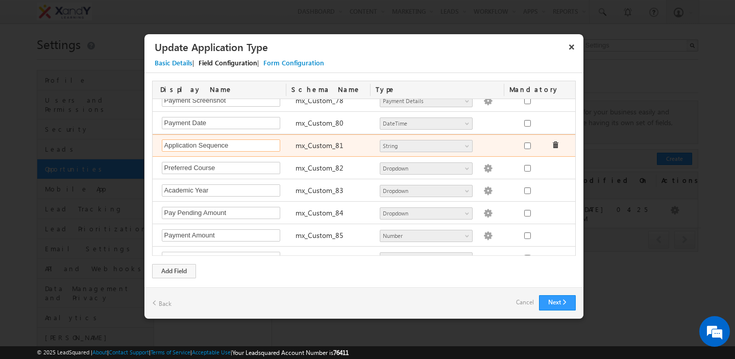
click at [249, 151] on input "Application Sequence" at bounding box center [221, 145] width 118 height 12
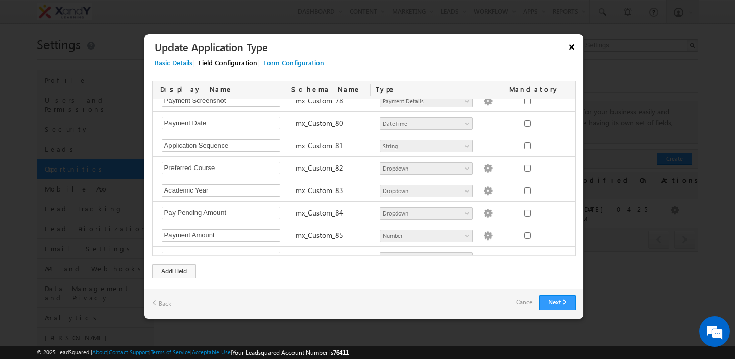
click at [573, 46] on button "×" at bounding box center [571, 47] width 16 height 18
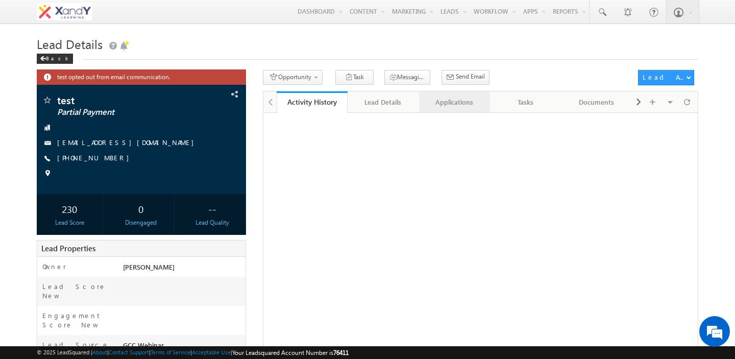
click at [449, 108] on div "Applications" at bounding box center [454, 102] width 54 height 12
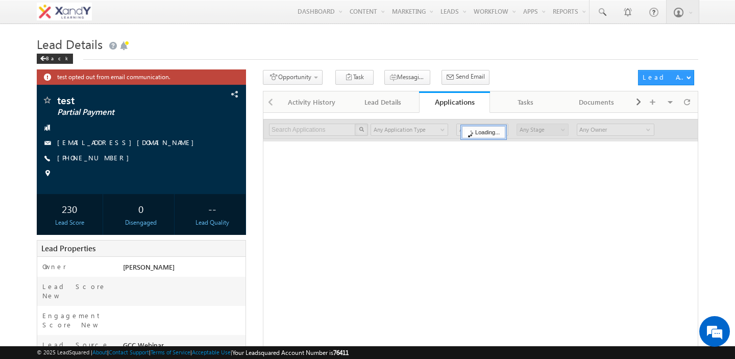
click at [354, 200] on div "Search Applications X 0 results found Any Application Type Opportunities Any Ap…" at bounding box center [480, 319] width 435 height 414
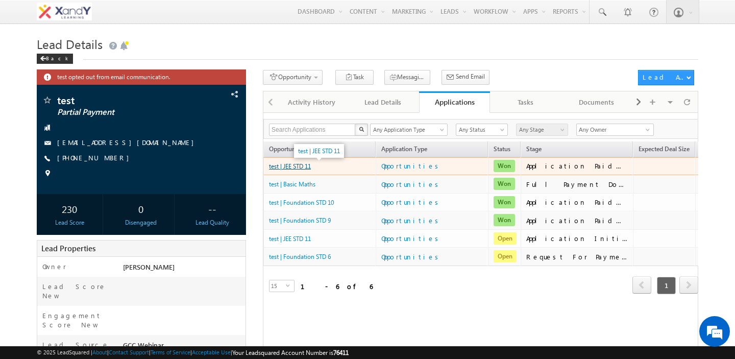
click at [289, 166] on link "test | JEE STD 11" at bounding box center [290, 166] width 42 height 8
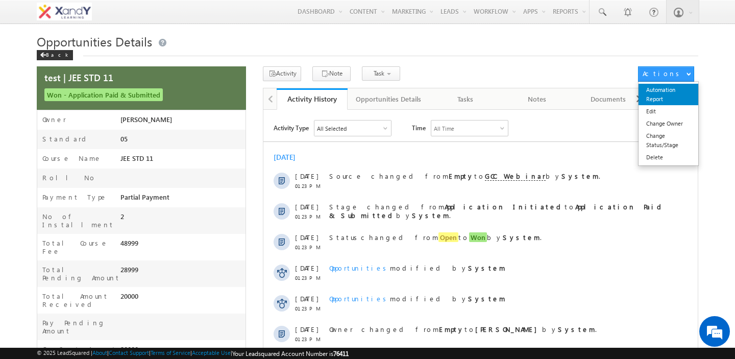
click at [661, 95] on link "Automation Report" at bounding box center [668, 94] width 60 height 21
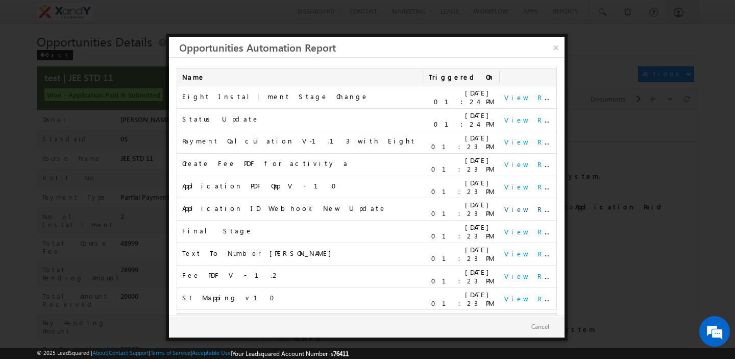
click at [521, 205] on link "View Report" at bounding box center [535, 209] width 63 height 9
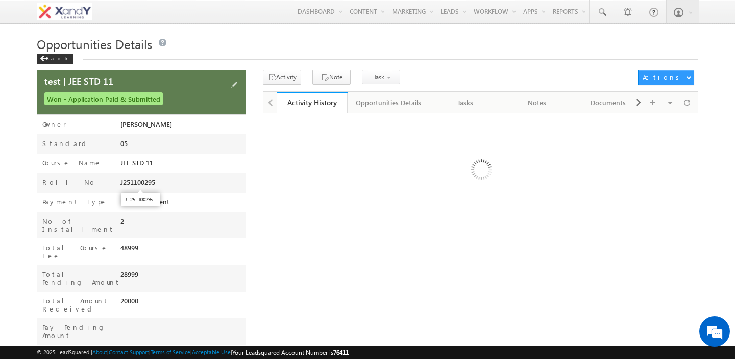
click at [123, 183] on span "J251100295" at bounding box center [137, 182] width 35 height 8
drag, startPoint x: 123, startPoint y: 183, endPoint x: 143, endPoint y: 183, distance: 19.9
click at [136, 183] on span "J251100295" at bounding box center [137, 182] width 35 height 8
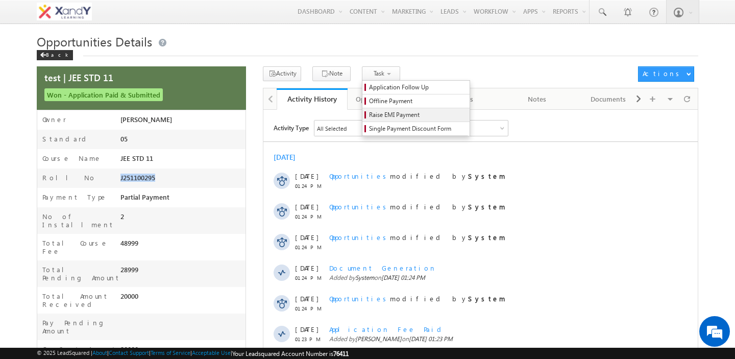
click at [370, 114] on span "Raise EMI Payment" at bounding box center [417, 114] width 97 height 9
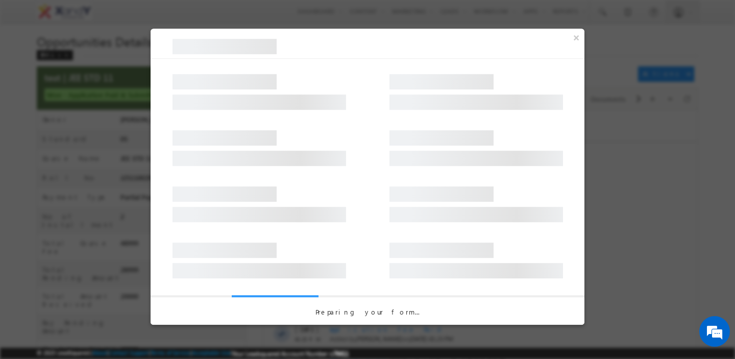
click at [357, 183] on div at bounding box center [368, 199] width 434 height 56
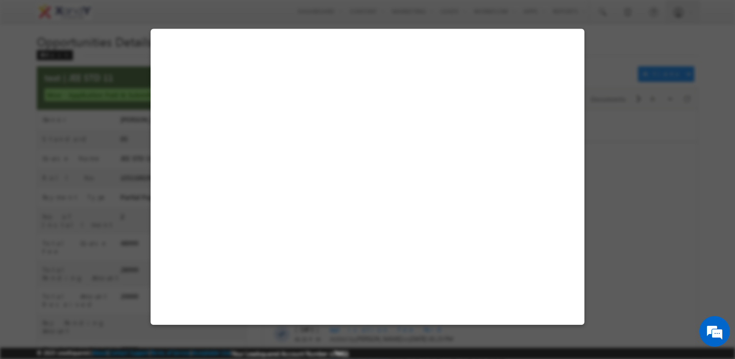
select select "JEE STD 11"
select select "Partial Payment"
select select "2"
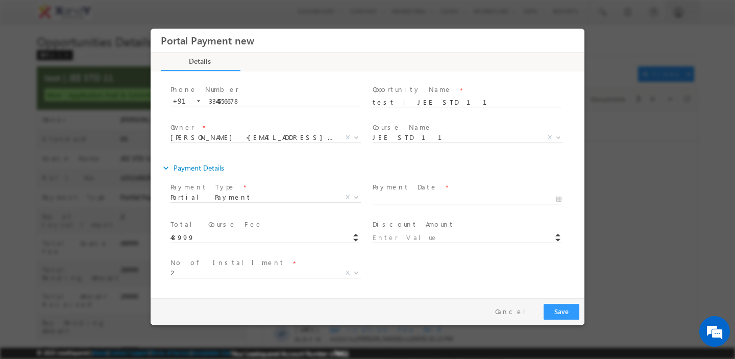
scroll to position [93, 0]
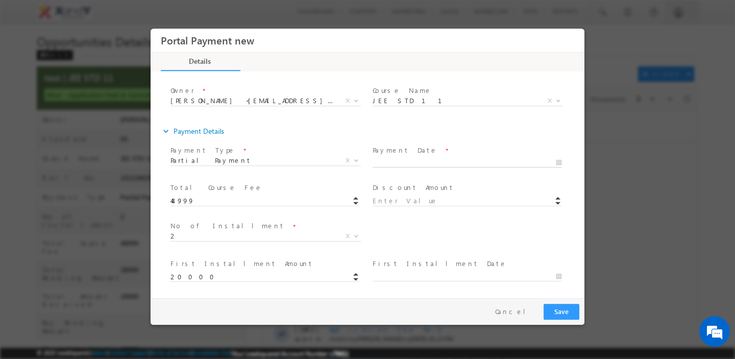
type input "10/08/2025 1:27 PM"
type input "27"
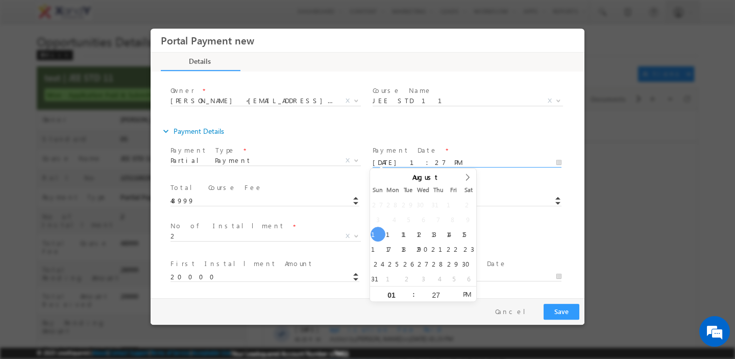
click at [389, 161] on input "10/08/2025 1:27 PM" at bounding box center [467, 162] width 189 height 10
type input "21/08/2025 1:27 PM"
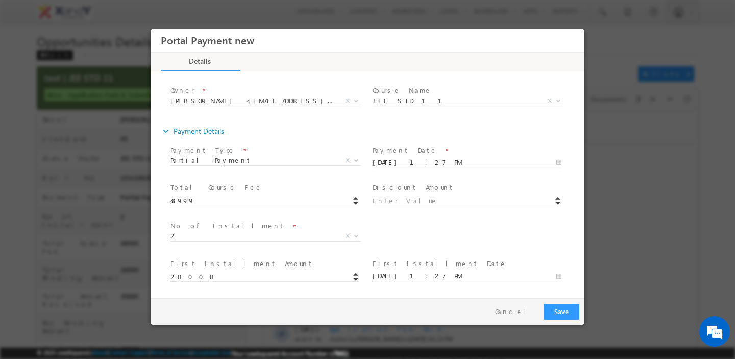
click at [463, 154] on span "Payment Date *" at bounding box center [467, 149] width 188 height 11
click at [276, 237] on span "2" at bounding box center [253, 235] width 166 height 9
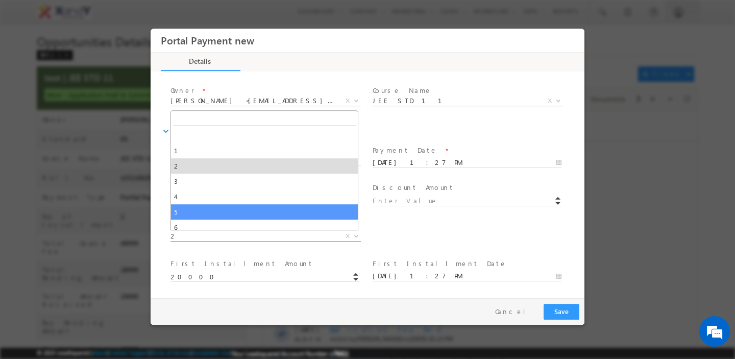
select select "5"
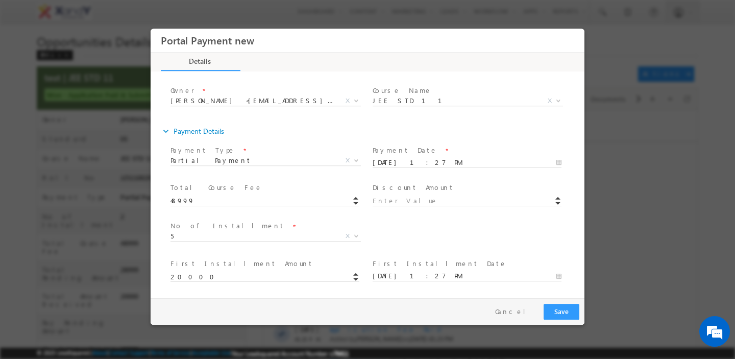
click at [420, 220] on div "Discounted Final Amount * No of Installment * 1 2 3 4 5 6 7 8 5 X" at bounding box center [376, 237] width 416 height 38
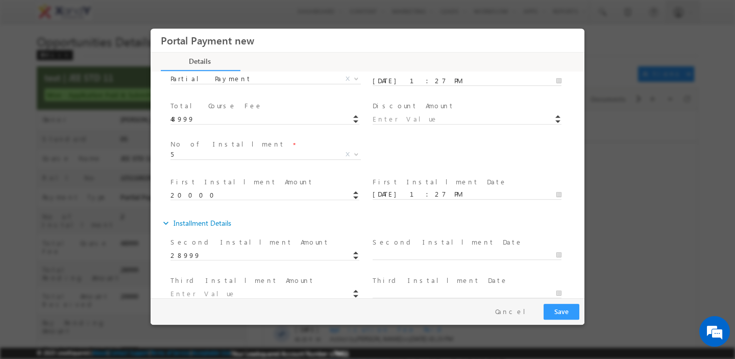
scroll to position [151, 0]
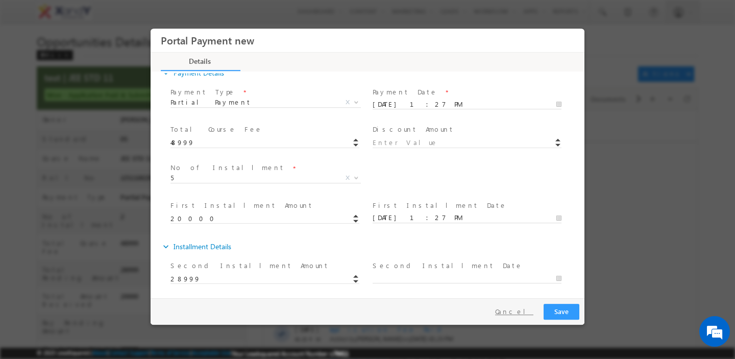
click at [523, 304] on button "Cancel" at bounding box center [514, 311] width 54 height 15
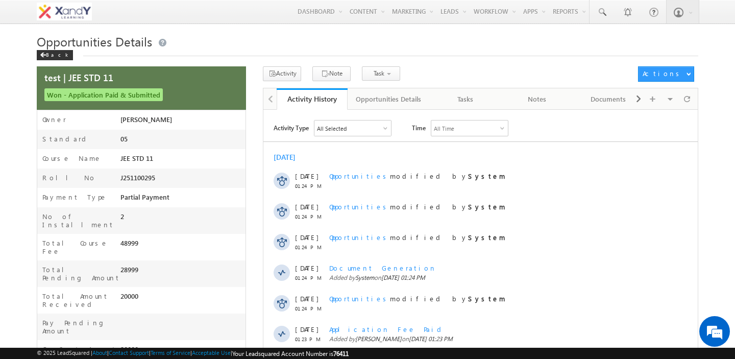
click at [441, 61] on div "Opportunities Details Back" at bounding box center [367, 49] width 661 height 33
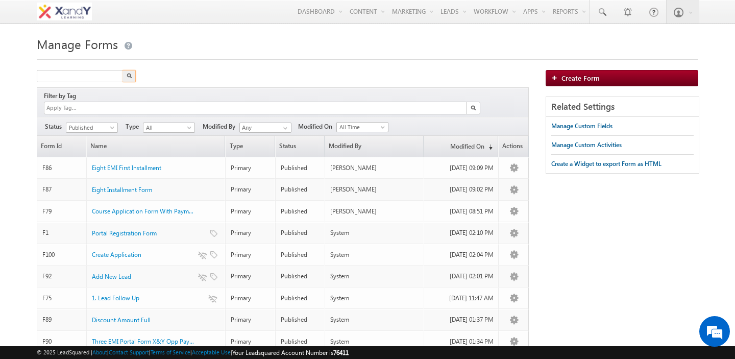
click at [60, 79] on input "text" at bounding box center [80, 76] width 87 height 12
type input "RAISE"
click at [122, 70] on button "button" at bounding box center [128, 76] width 13 height 12
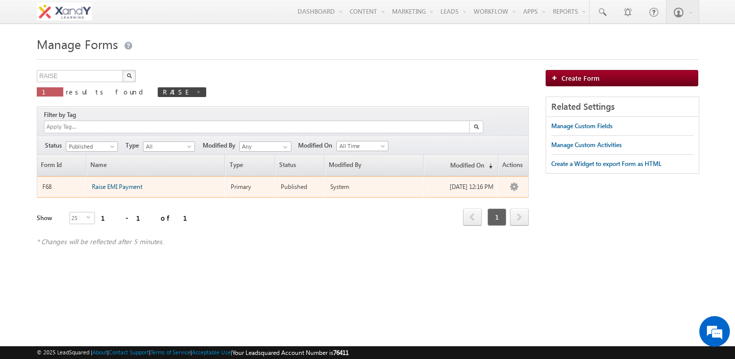
click at [108, 183] on span "Raise EMI Payment" at bounding box center [117, 187] width 51 height 8
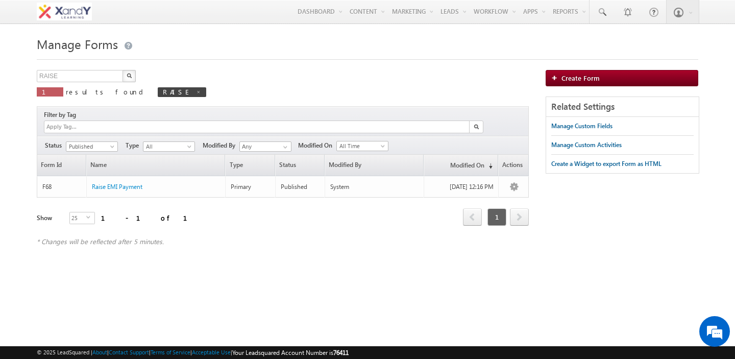
click at [367, 80] on div "RAISE X 1 results found RAISE" at bounding box center [283, 87] width 492 height 34
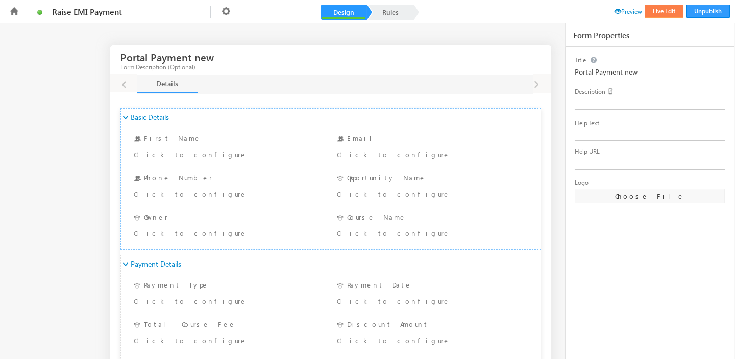
click at [663, 14] on button "Live Edit" at bounding box center [664, 11] width 39 height 13
click at [407, 10] on link "Rules" at bounding box center [390, 12] width 45 height 15
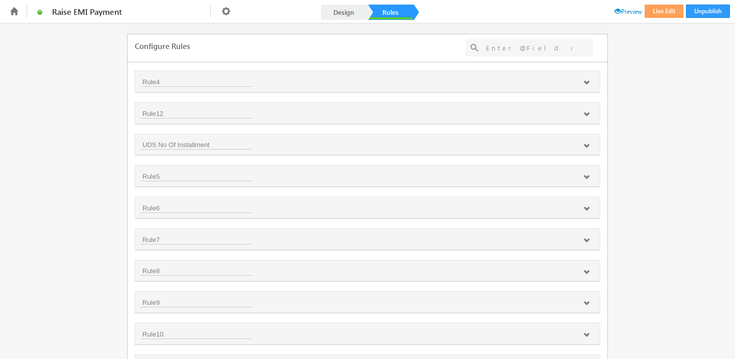
click at [583, 146] on icon at bounding box center [586, 146] width 6 height 6
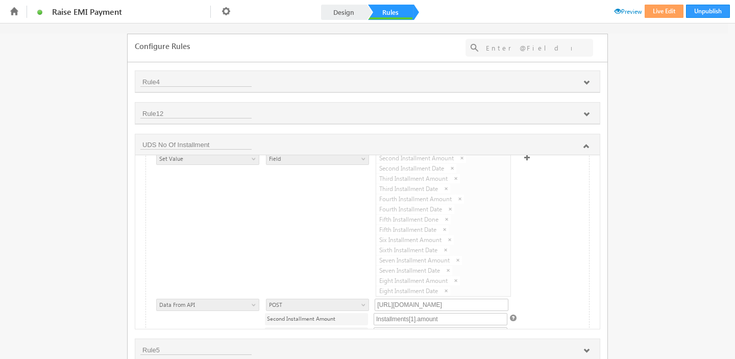
scroll to position [89, 0]
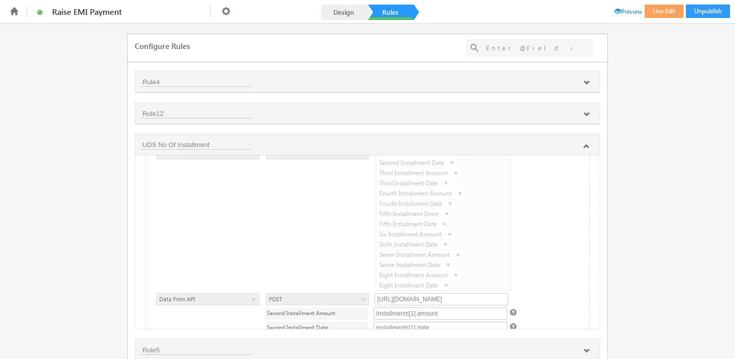
click at [585, 83] on icon at bounding box center [586, 83] width 6 height 6
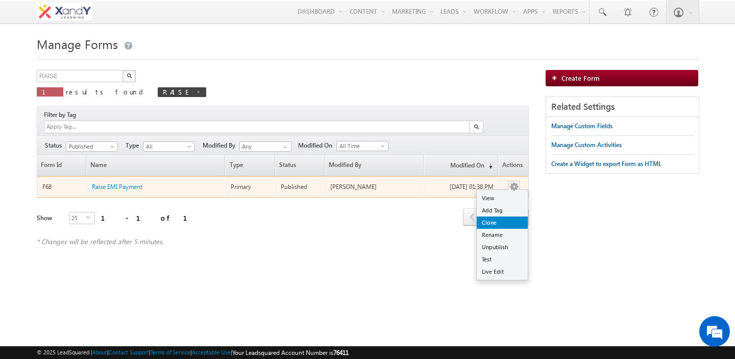
click at [497, 216] on link "Clone" at bounding box center [502, 222] width 51 height 12
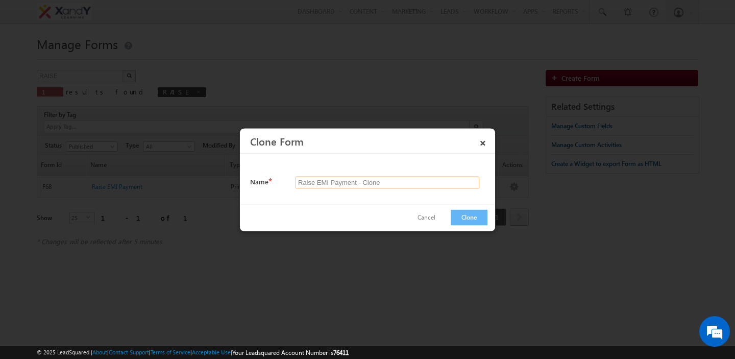
click at [373, 183] on input "Raise EMI Payment - Clone" at bounding box center [388, 182] width 184 height 12
type input "Raise EMI Payment - [DATE]"
click at [468, 214] on button "Clone" at bounding box center [469, 217] width 37 height 16
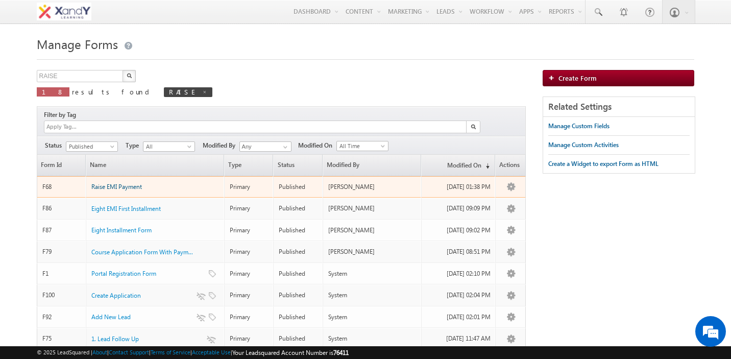
click at [113, 183] on span "Raise EMI Payment" at bounding box center [116, 187] width 51 height 8
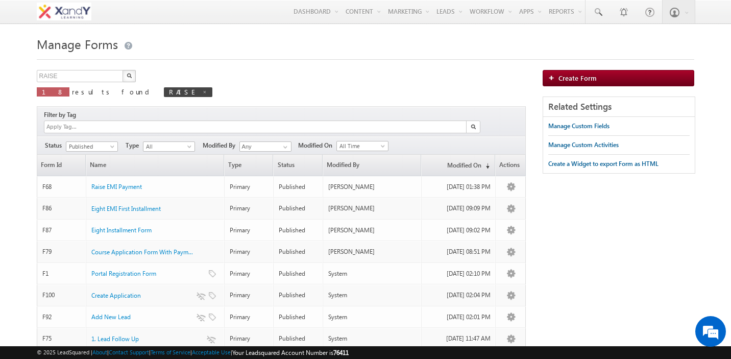
click at [212, 82] on div "RAISE X 18 results found RAISE" at bounding box center [281, 87] width 489 height 34
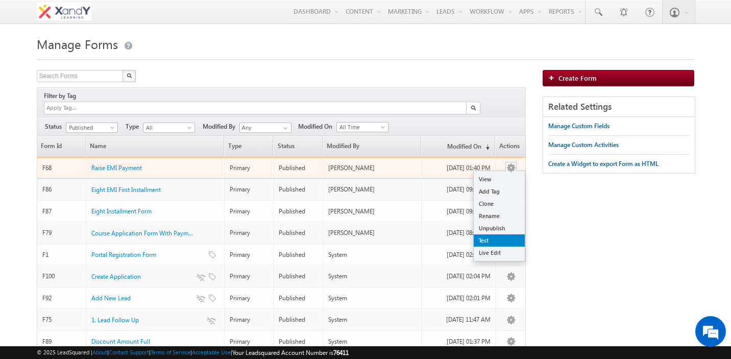
click at [499, 234] on link "Test" at bounding box center [499, 240] width 51 height 12
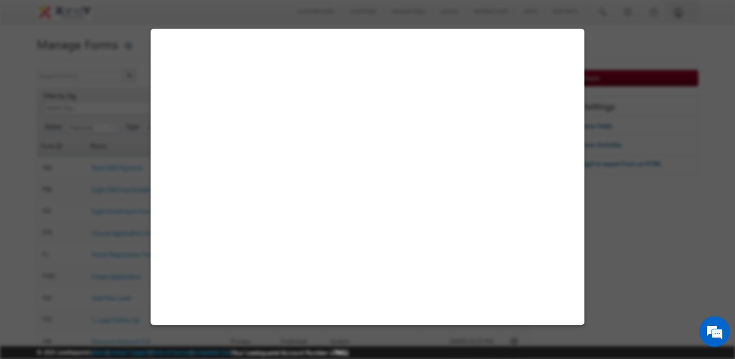
select select "Partial Payment"
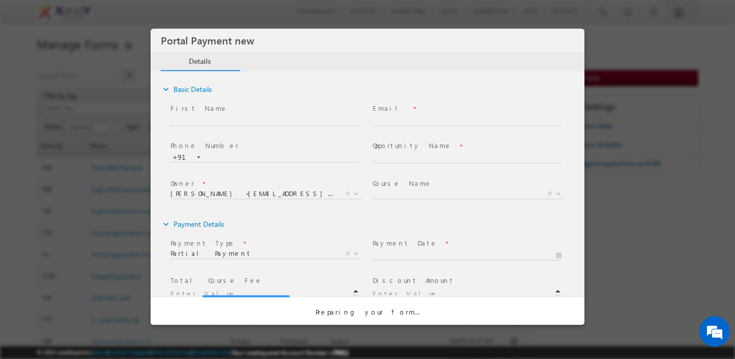
click at [362, 223] on div "expand_more Payment Details" at bounding box center [373, 223] width 424 height 18
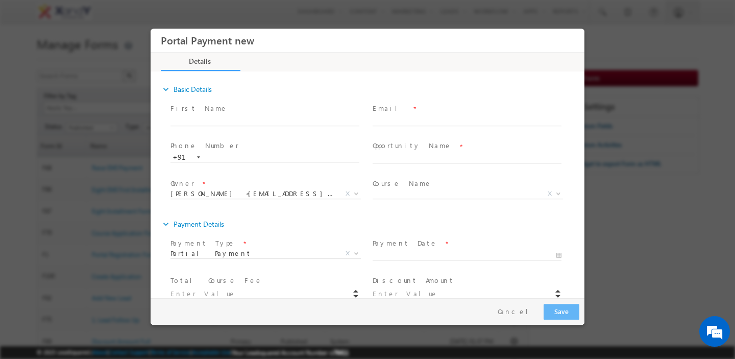
scroll to position [93, 0]
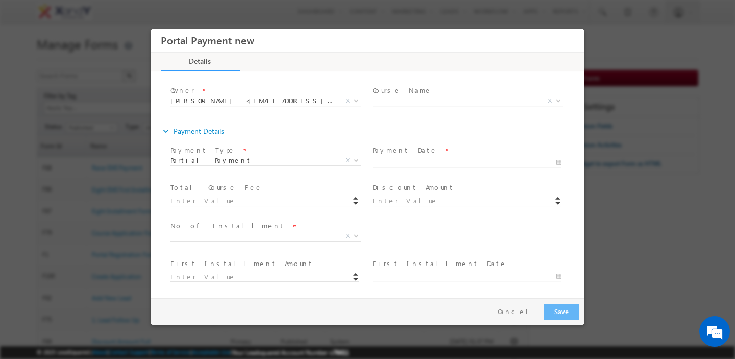
type input "[DATE] 1:41 PM"
type input "41"
click at [399, 162] on input "10/08/2025 1:41 PM" at bounding box center [467, 162] width 189 height 10
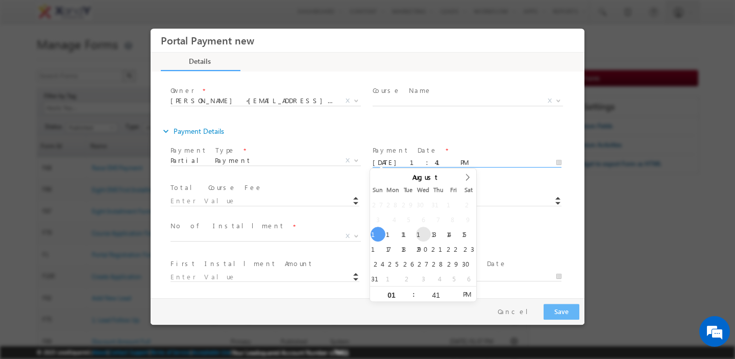
type input "13/08/2025 1:41 PM"
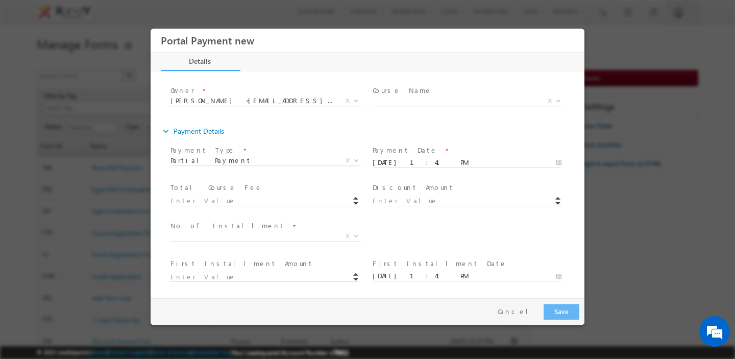
click at [309, 217] on div "Total Course Fee *" at bounding box center [269, 199] width 202 height 38
click at [284, 196] on input at bounding box center [264, 200] width 189 height 10
type input "48999.00"
click at [381, 224] on div "Discounted Final Amount * No of Installment * 1 2 3 4 5 6 7 8 X" at bounding box center [376, 237] width 416 height 38
click at [315, 235] on span "X" at bounding box center [265, 236] width 190 height 10
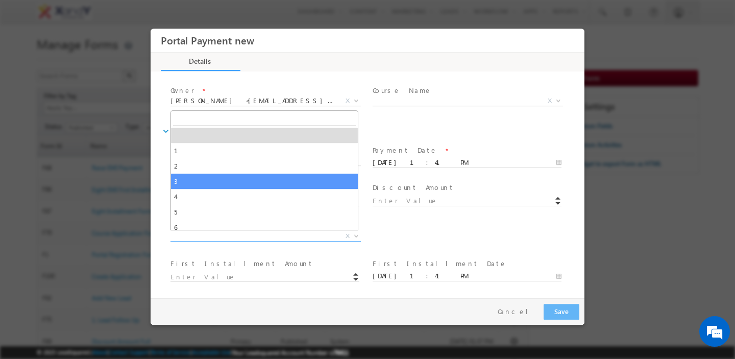
select select "3"
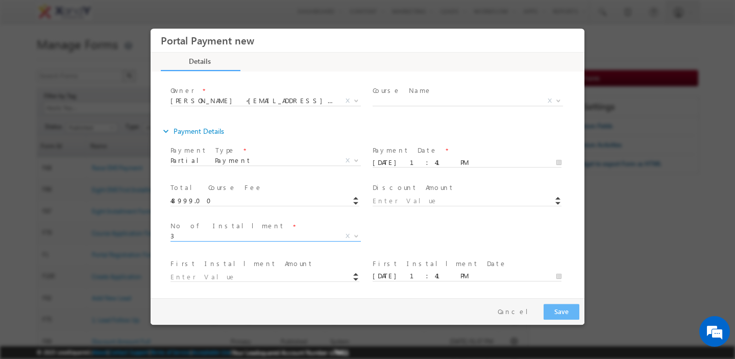
scroll to position [0, 0]
type input "24499"
type input "13/10/2025 7:11 PM"
type input "24500"
type input "13/12/2025 7:11 PM"
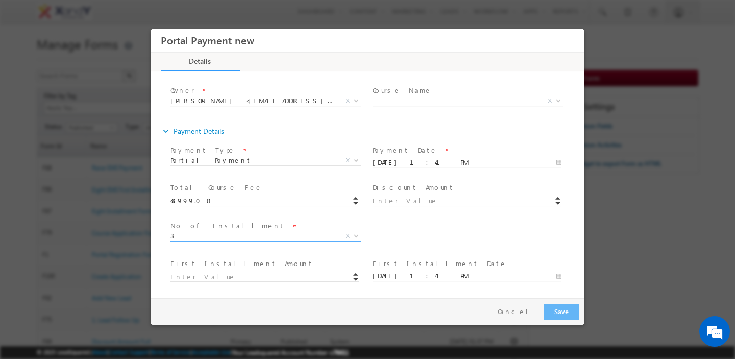
type input "24499.00"
type input "24500.00"
click at [319, 233] on span "3" at bounding box center [253, 235] width 166 height 9
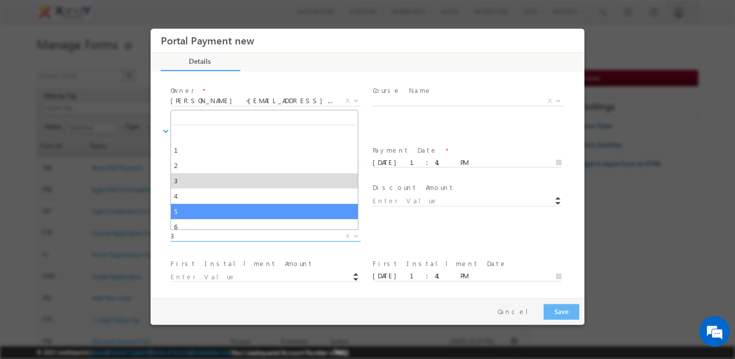
select select "5"
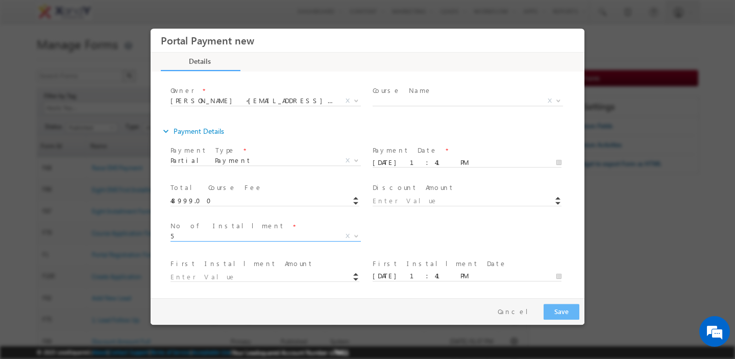
type input "12249"
type input "13/02/2026 7:11 PM"
type input "12252"
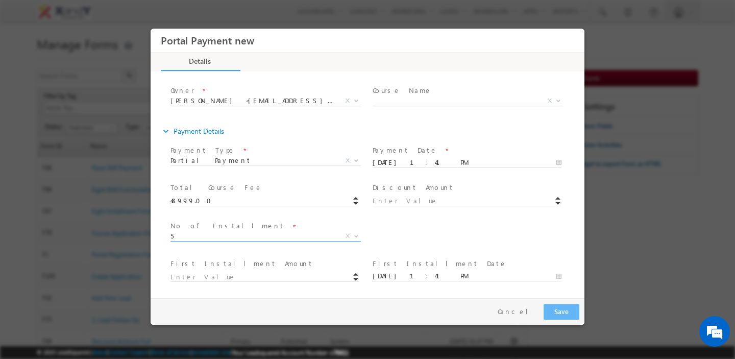
type input "13/04/2026 7:11 PM"
type input "12249.00"
type input "12252.00"
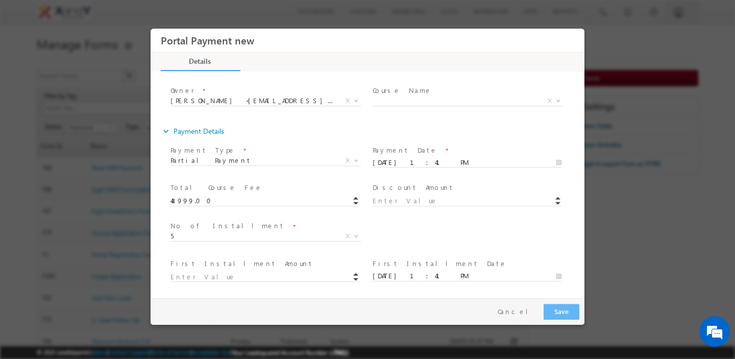
click at [440, 234] on div "Discounted Final Amount * No of Installment * 1 2 3 4 5 6 7 8 5 X" at bounding box center [376, 237] width 416 height 38
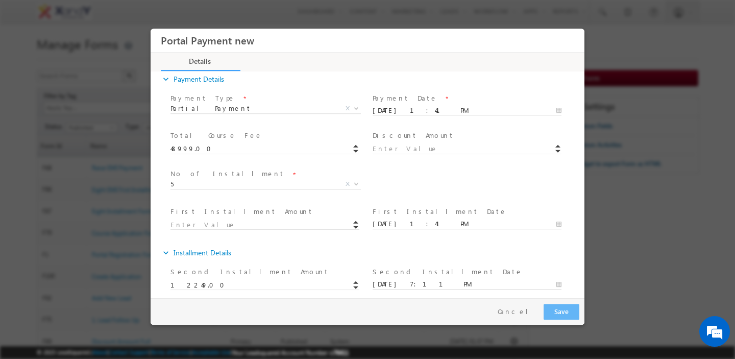
scroll to position [133, 0]
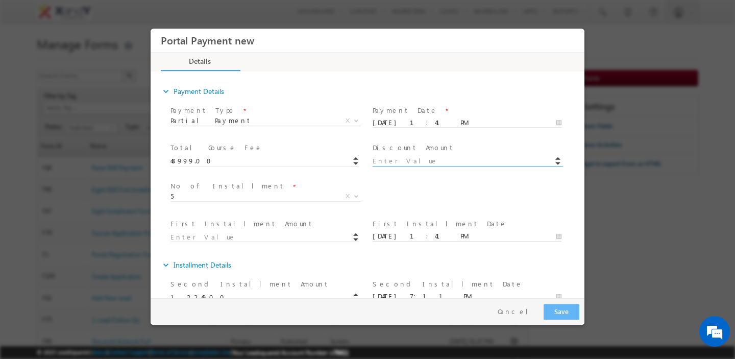
click at [408, 162] on input at bounding box center [467, 161] width 189 height 10
type input "1000.00"
type input "47999"
click at [448, 183] on span "No of Installment *" at bounding box center [467, 186] width 188 height 11
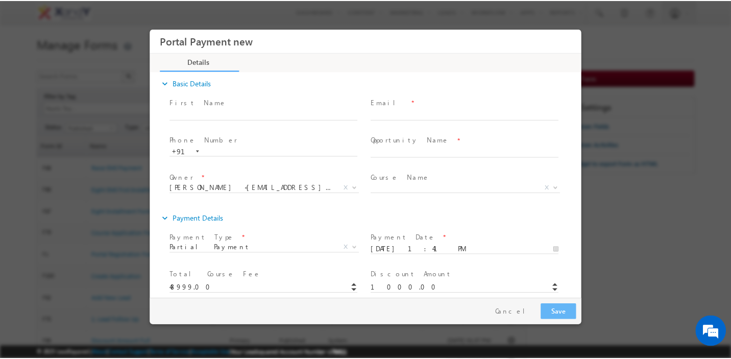
scroll to position [5, 0]
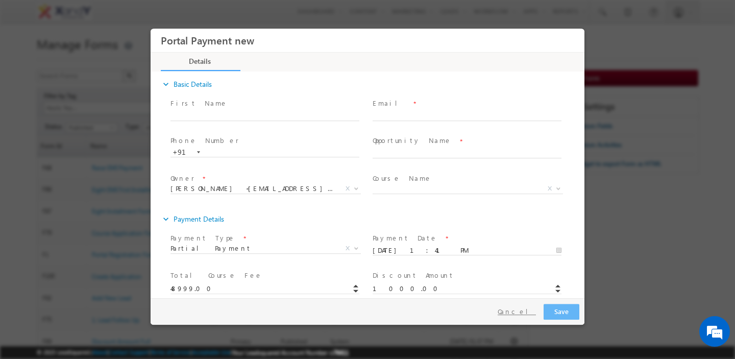
click at [527, 313] on button "Cancel" at bounding box center [517, 311] width 54 height 15
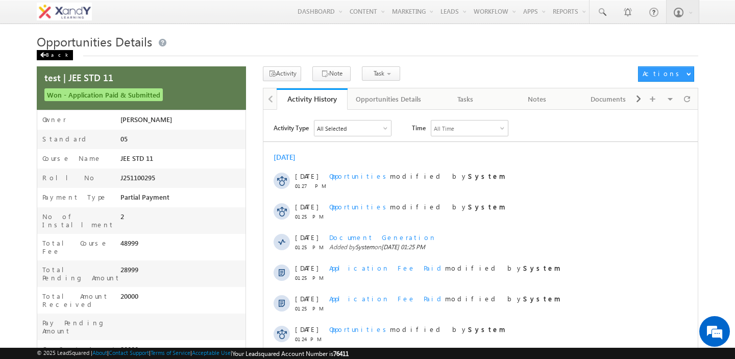
click at [53, 54] on div "Back" at bounding box center [55, 55] width 36 height 10
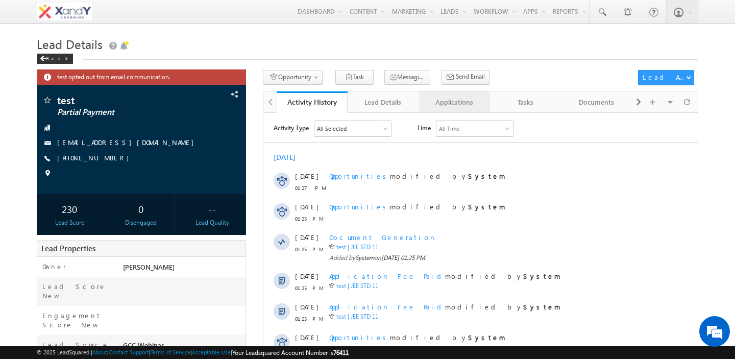
click at [444, 109] on link "Applications" at bounding box center [454, 101] width 71 height 21
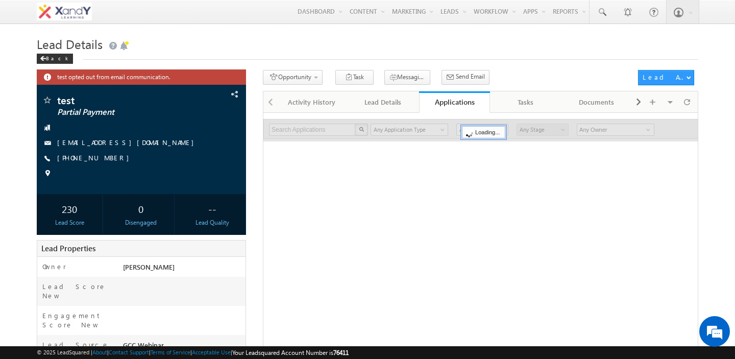
click at [408, 189] on div "Search Applications X 0 results found Any Application Type Opportunities Any Ap…" at bounding box center [480, 319] width 435 height 414
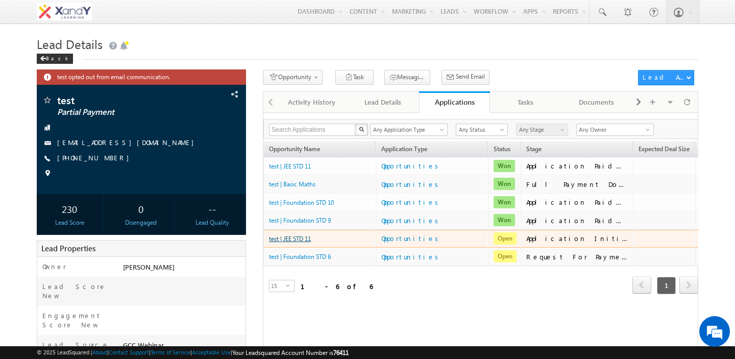
click at [284, 241] on link "test | JEE STD 11" at bounding box center [290, 239] width 42 height 8
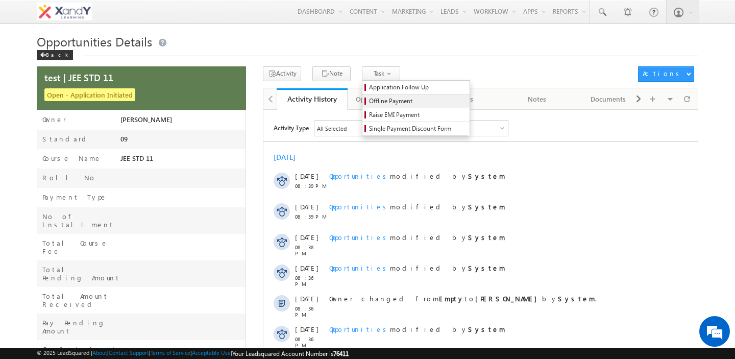
click at [376, 105] on span "Offline Payment" at bounding box center [417, 100] width 97 height 9
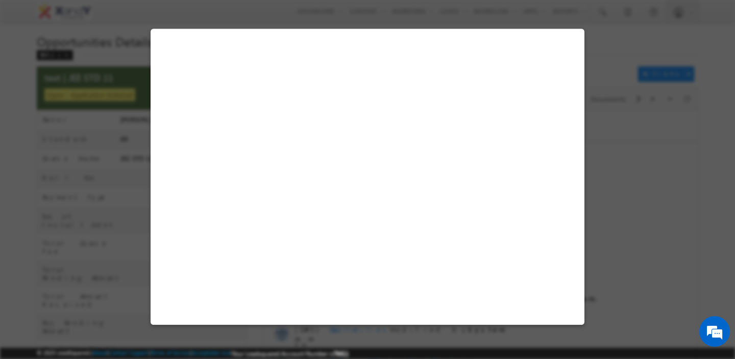
select select "09"
select select "JEE STD 11"
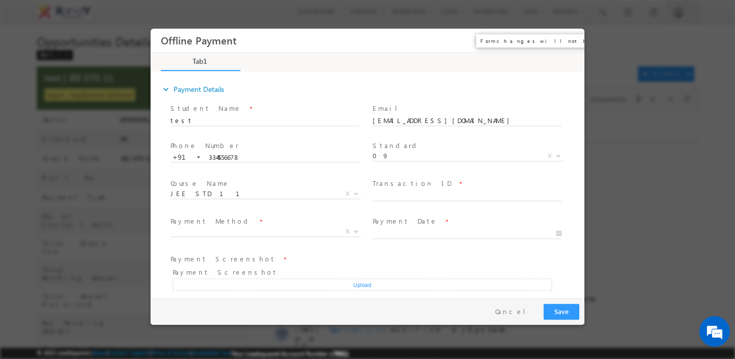
click at [567, 43] on button "×" at bounding box center [568, 40] width 17 height 19
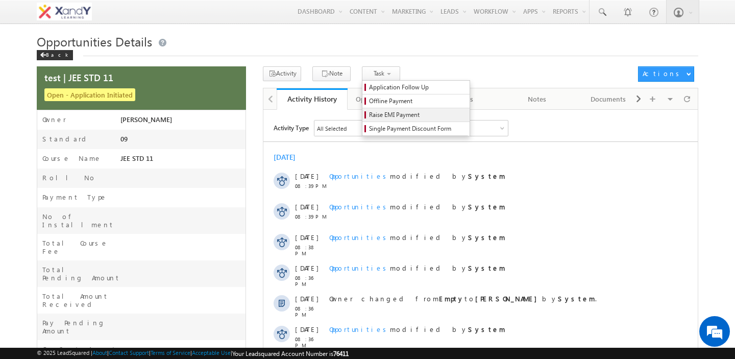
click at [382, 118] on span "Raise EMI Payment" at bounding box center [417, 114] width 97 height 9
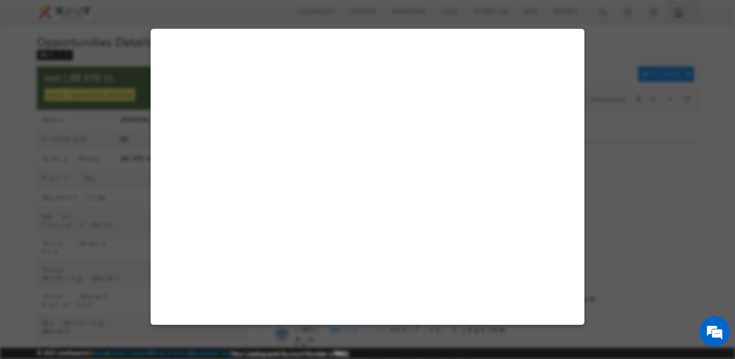
select select "JEE STD 11"
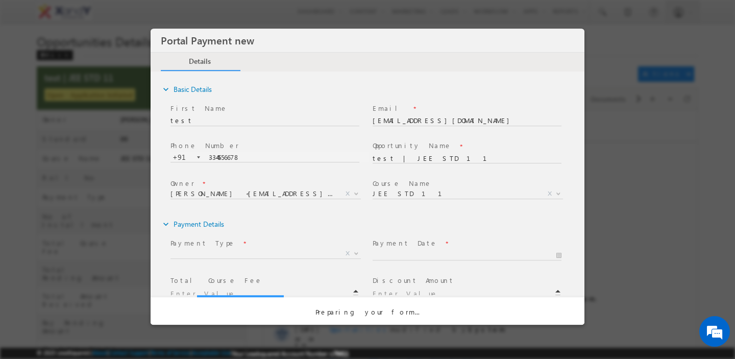
select select "Partial Payment"
type input "20000.00"
type input "48999"
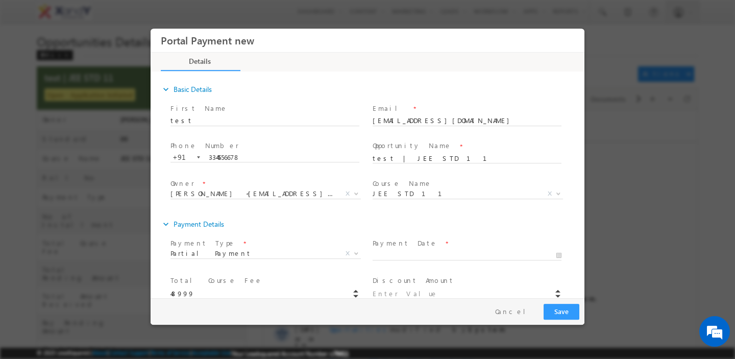
click at [378, 214] on div "expand_more Payment Details" at bounding box center [373, 223] width 424 height 18
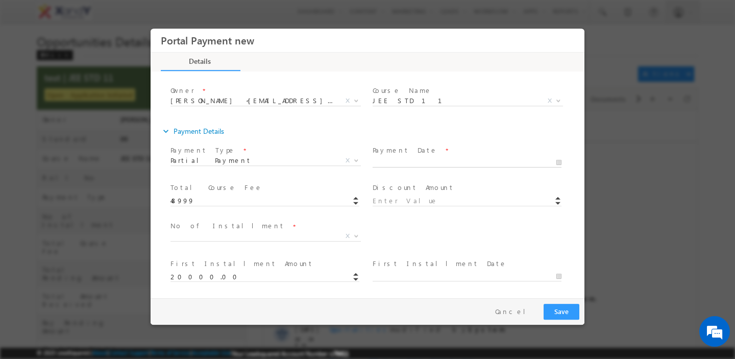
type input "[DATE] 1:42 PM"
type input "42"
click at [398, 158] on input "[DATE] 1:42 PM" at bounding box center [467, 162] width 189 height 10
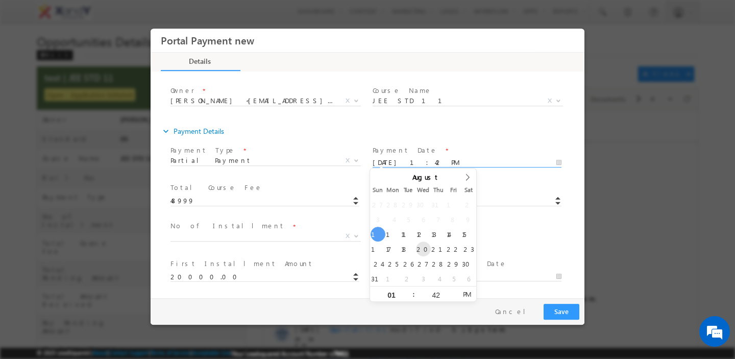
type input "[DATE] 1:42 PM"
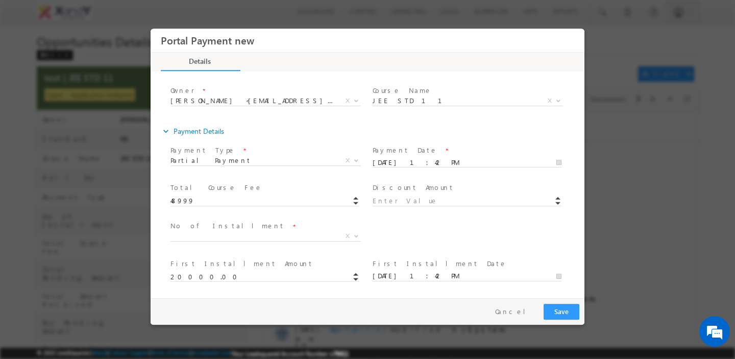
click at [363, 228] on div "No of Installment * 1 2 3 4 5 6 7 8 X" at bounding box center [269, 231] width 198 height 23
click at [402, 197] on input at bounding box center [467, 200] width 189 height 10
type input "1000.00"
type input "47999"
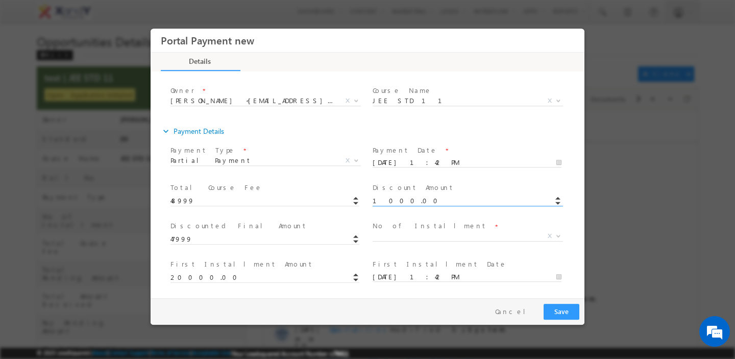
scroll to position [93, 0]
click at [399, 234] on span "X" at bounding box center [468, 235] width 190 height 10
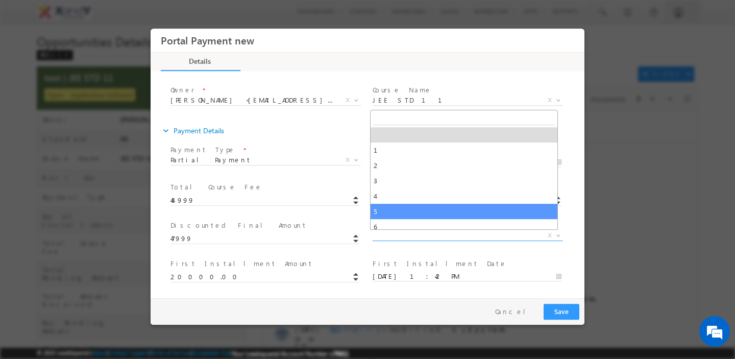
select select "5"
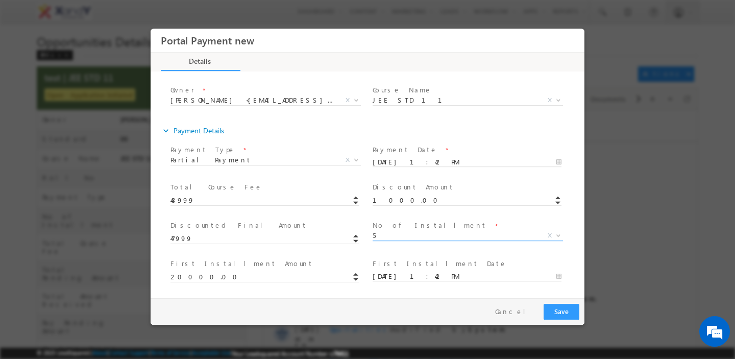
type input "6999"
type input "[DATE] 7:12 PM"
type input "6999"
type input "[DATE] 7:12 PM"
type input "6999"
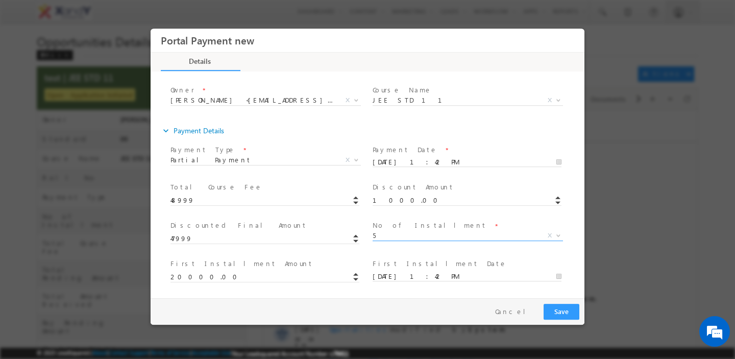
type input "[DATE] 7:12 PM"
type input "7002"
type input "[DATE] 7:12 PM"
type input "6999.00"
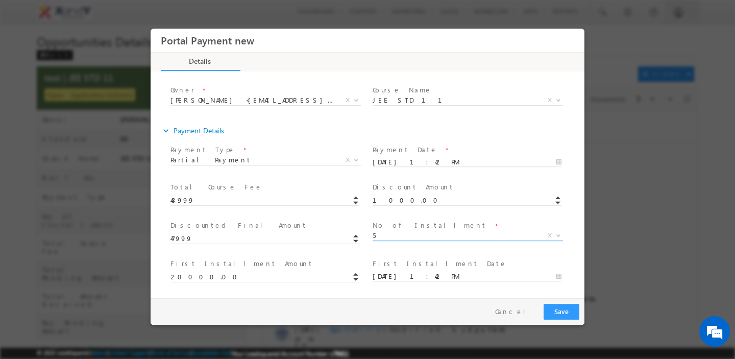
type input "6999.00"
type input "7002.00"
click at [396, 213] on span at bounding box center [467, 210] width 188 height 11
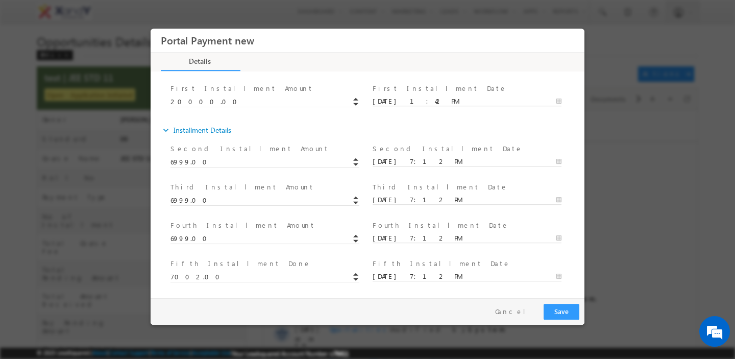
scroll to position [0, 0]
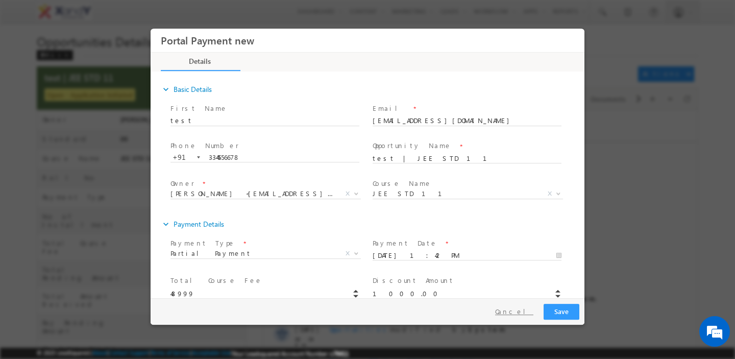
click at [527, 311] on button "Cancel" at bounding box center [514, 311] width 54 height 15
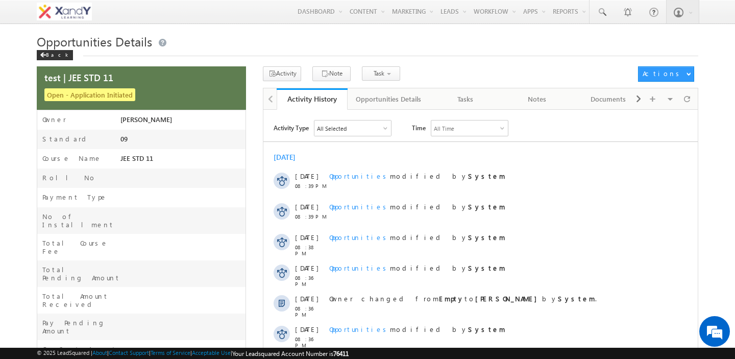
click at [459, 70] on div "Activity Note Task Application Follow Up" at bounding box center [448, 73] width 370 height 15
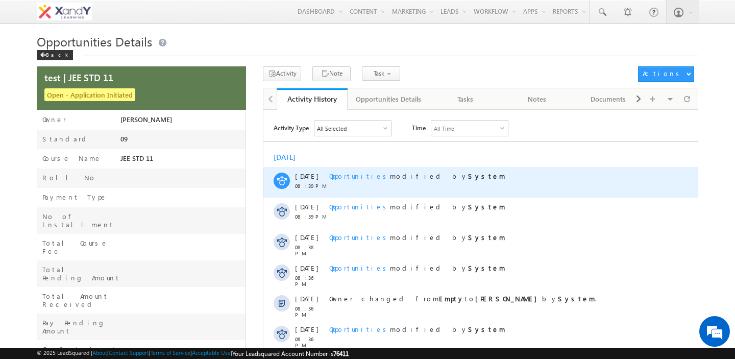
click at [373, 179] on span "Opportunities modified by System" at bounding box center [417, 175] width 176 height 9
drag, startPoint x: 373, startPoint y: 179, endPoint x: 412, endPoint y: 179, distance: 39.8
click at [412, 179] on span "Opportunities modified by System" at bounding box center [417, 175] width 176 height 9
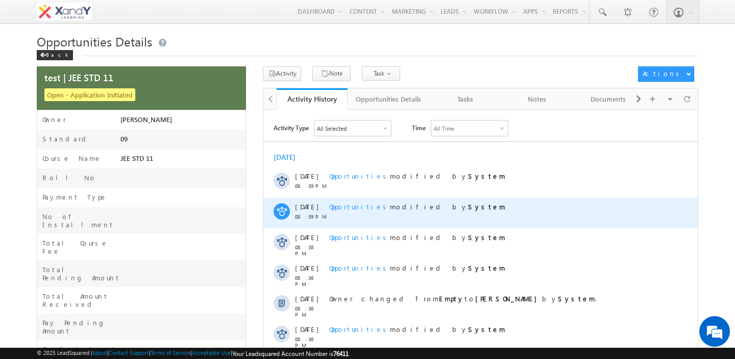
click at [375, 209] on span "Opportunities modified by System" at bounding box center [417, 206] width 176 height 9
drag, startPoint x: 375, startPoint y: 209, endPoint x: 403, endPoint y: 209, distance: 28.6
click at [403, 209] on span "Opportunities modified by System" at bounding box center [417, 206] width 176 height 9
